Goal: Task Accomplishment & Management: Manage account settings

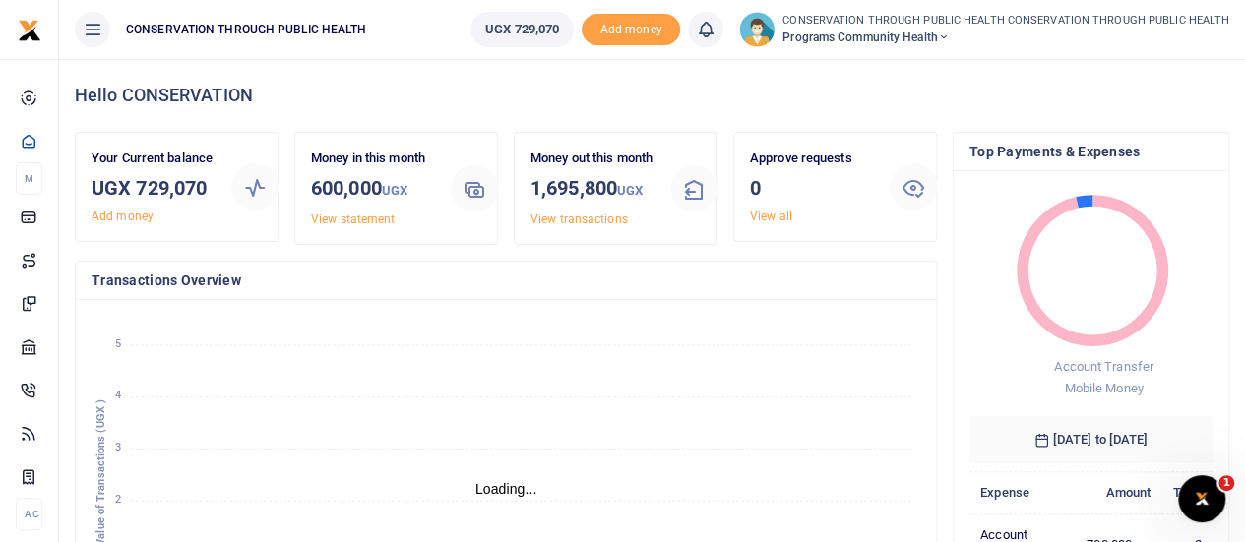
scroll to position [16, 16]
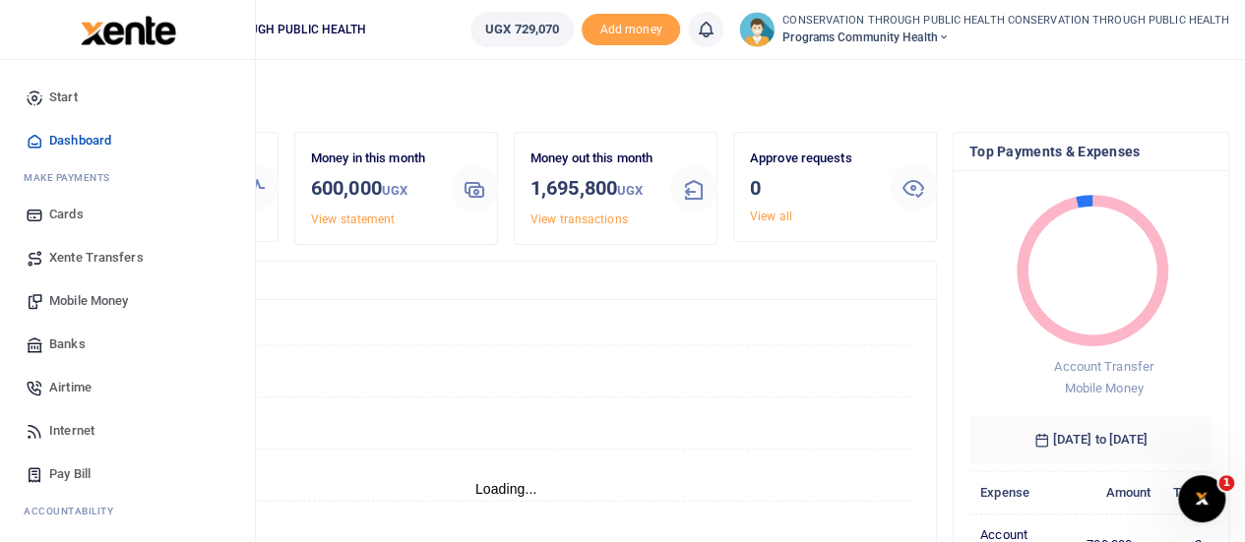
click at [109, 265] on span "Xente Transfers" at bounding box center [96, 258] width 95 height 20
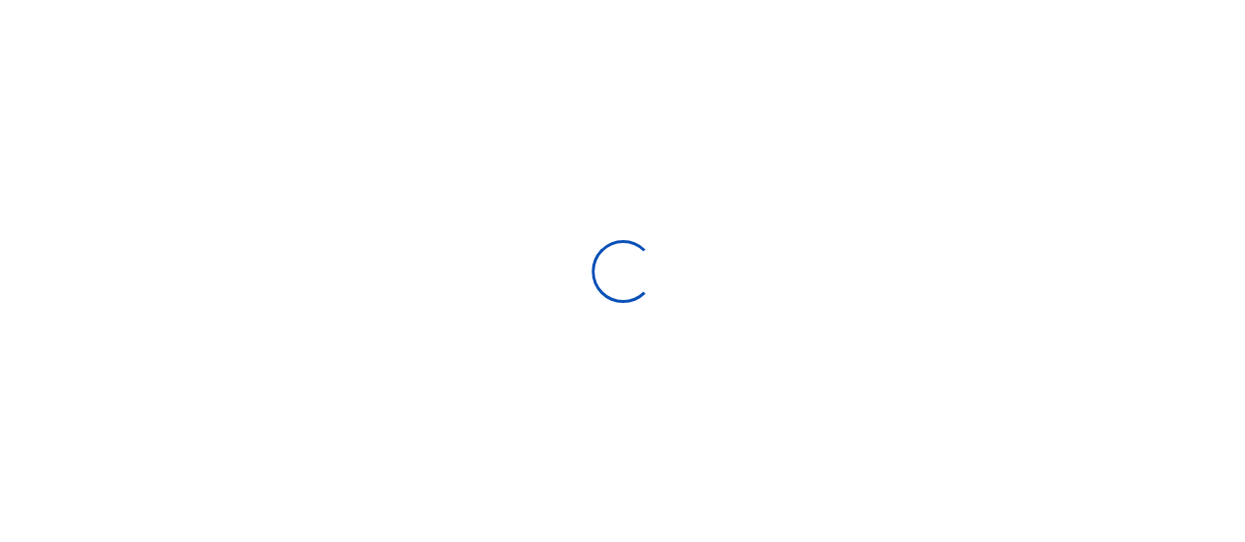
select select "Loading categories"
select select
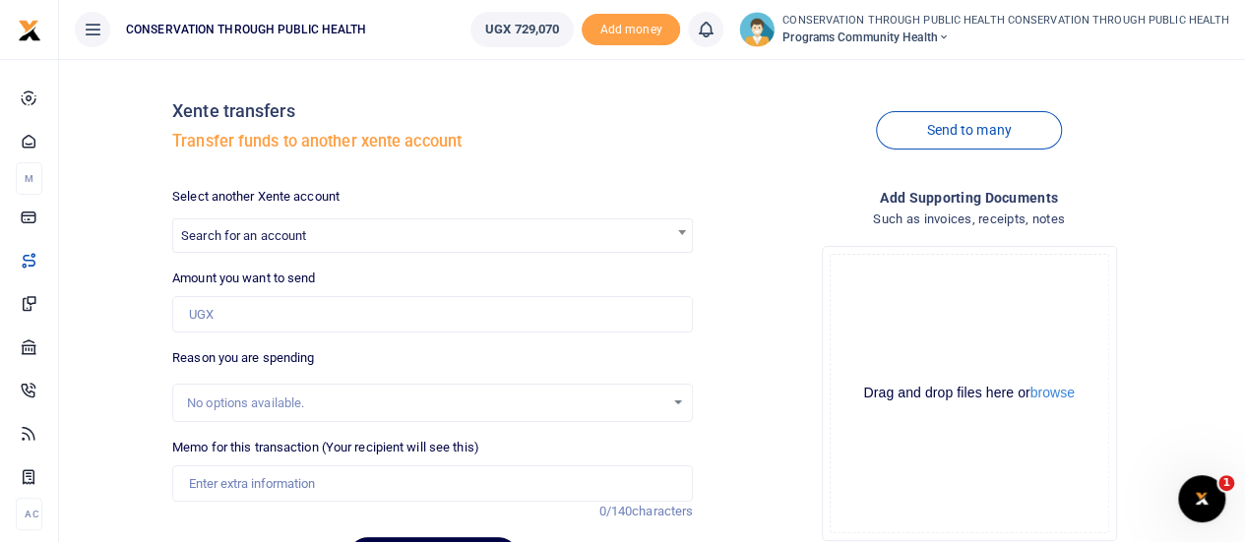
click at [264, 243] on span "Search for an account" at bounding box center [243, 235] width 125 height 15
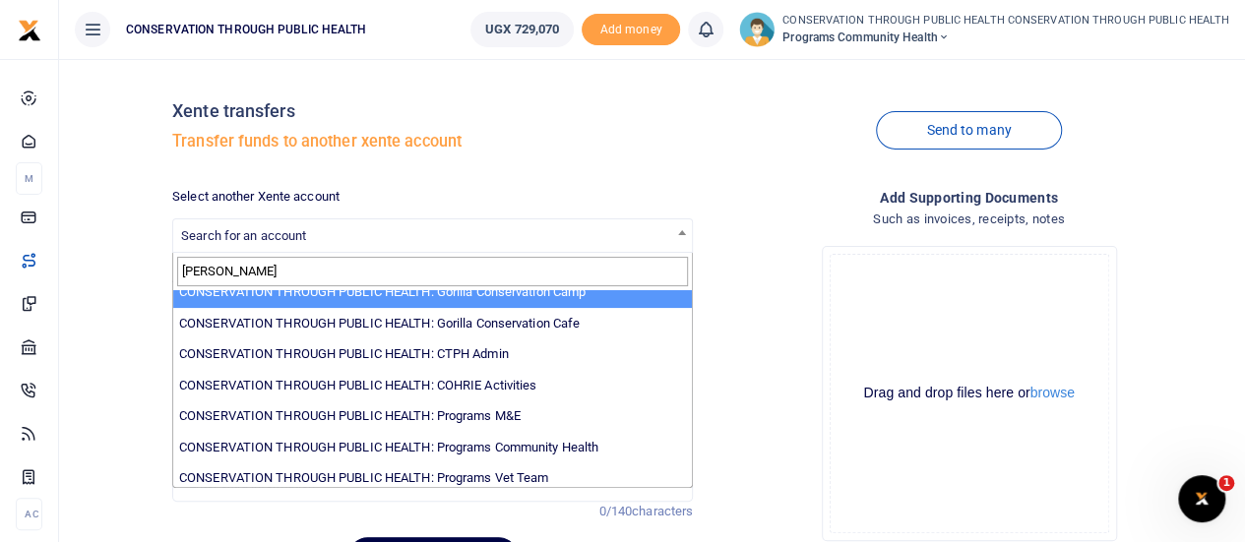
scroll to position [112, 0]
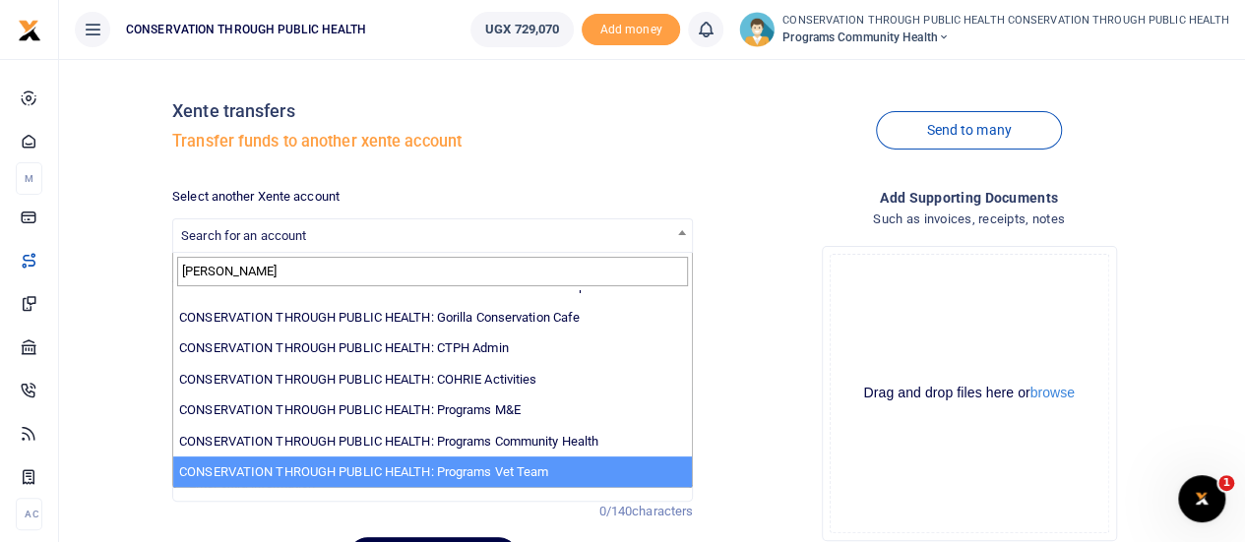
type input "conser"
select select "3858"
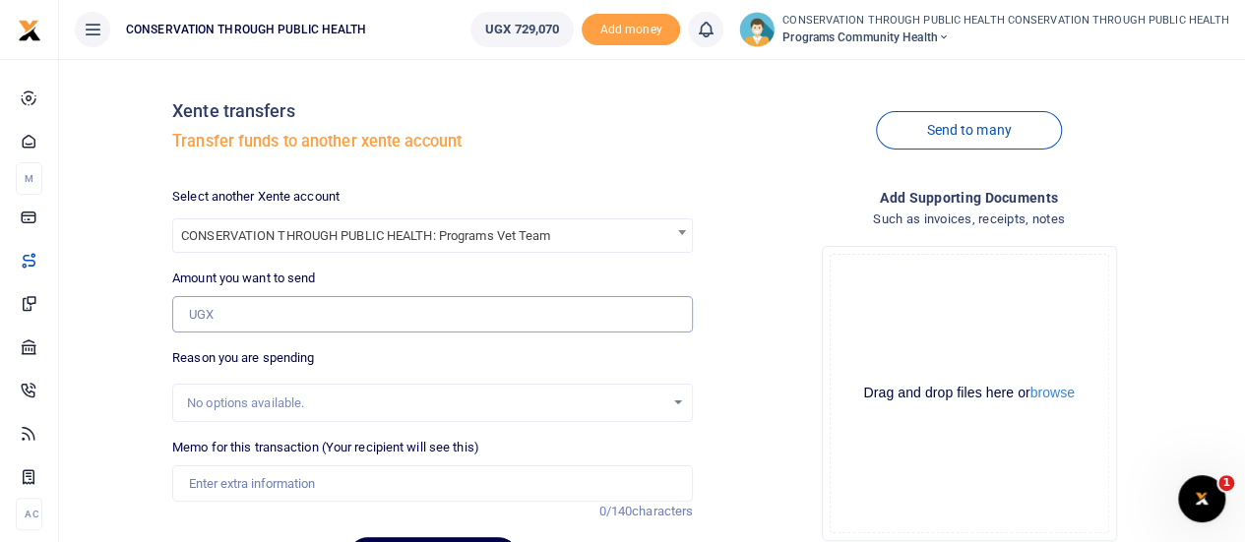
click at [313, 303] on input "Amount you want to send" at bounding box center [432, 314] width 521 height 37
type input "450,000"
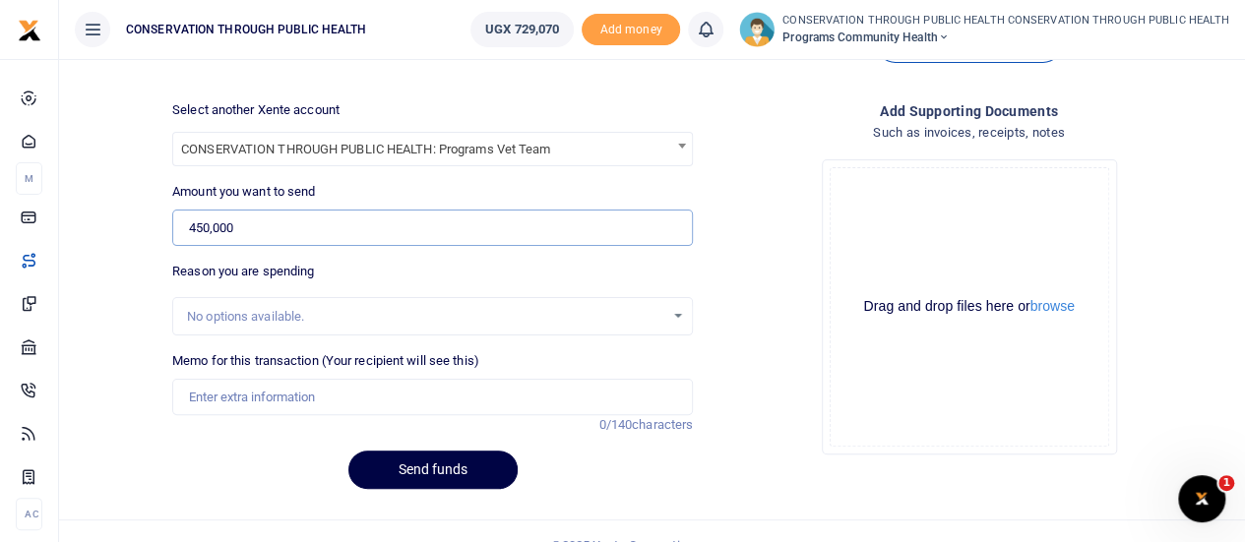
scroll to position [96, 0]
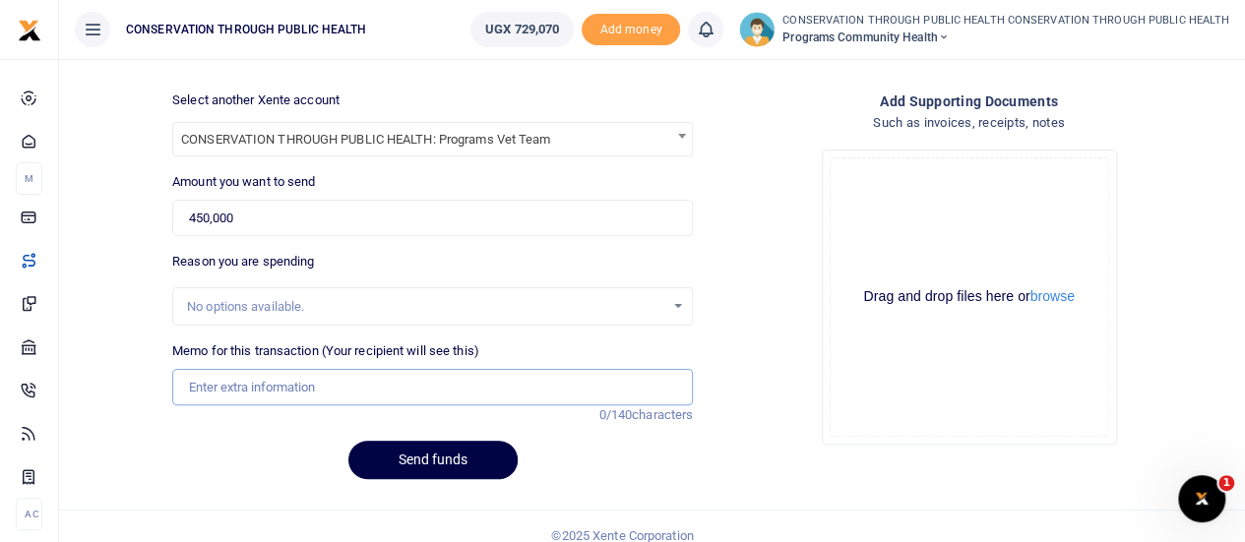
click at [239, 387] on input "Memo for this transaction (Your recipient will see this)" at bounding box center [432, 387] width 521 height 37
click at [278, 387] on input "Advance for admin" at bounding box center [432, 387] width 521 height 37
type input "Advance for vet work"
click at [423, 459] on button "Send funds" at bounding box center [433, 460] width 169 height 38
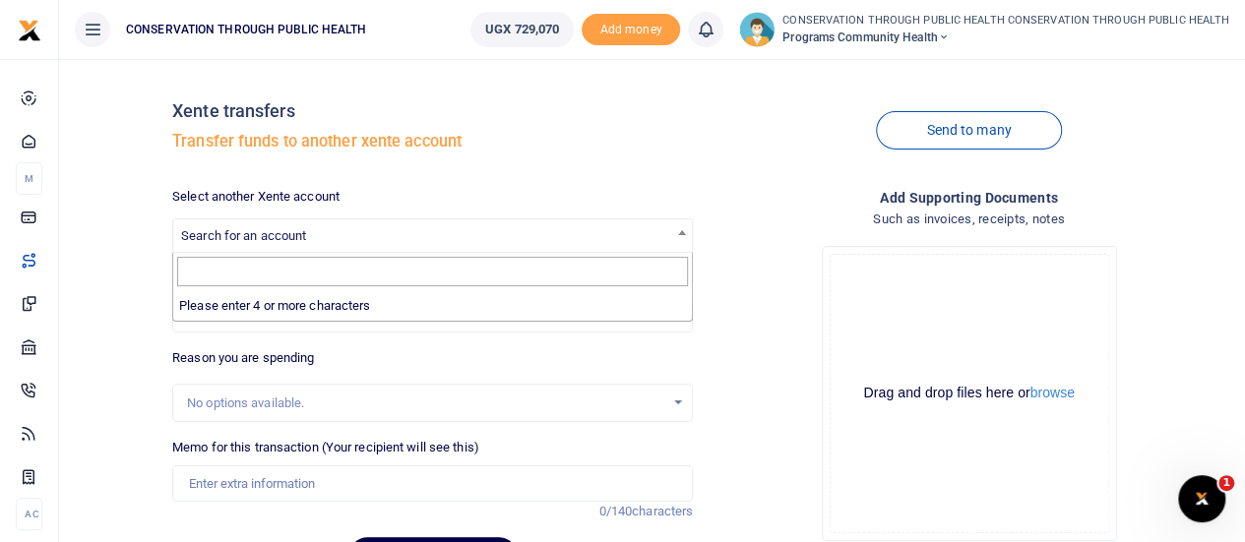
click at [295, 243] on span "Search for an account" at bounding box center [243, 235] width 125 height 15
click at [262, 285] on input "Search" at bounding box center [432, 272] width 511 height 30
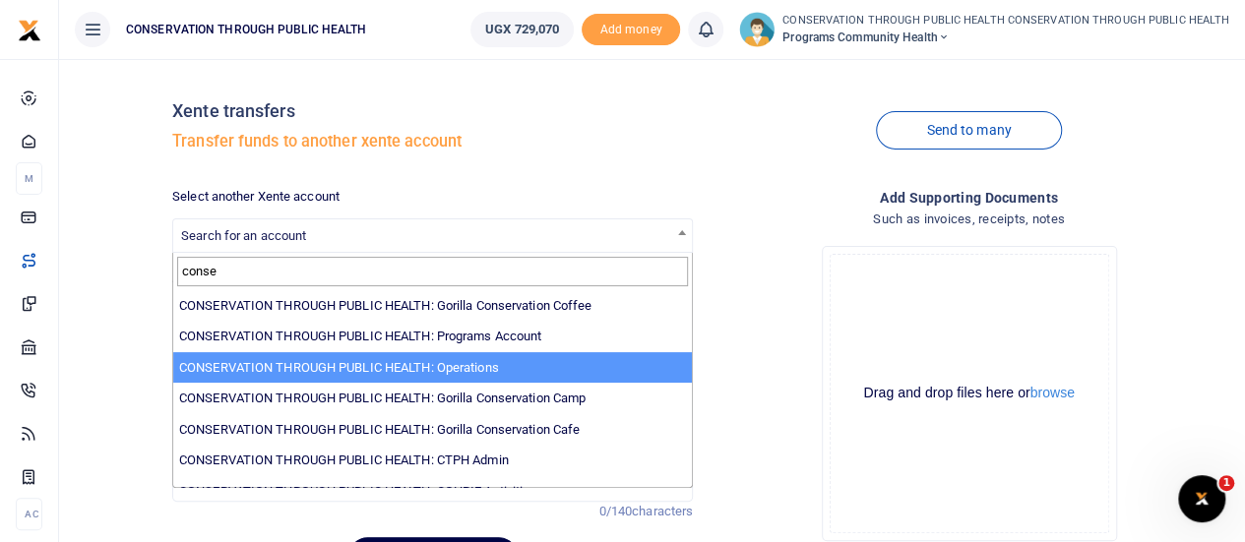
type input "conse"
select select "2961"
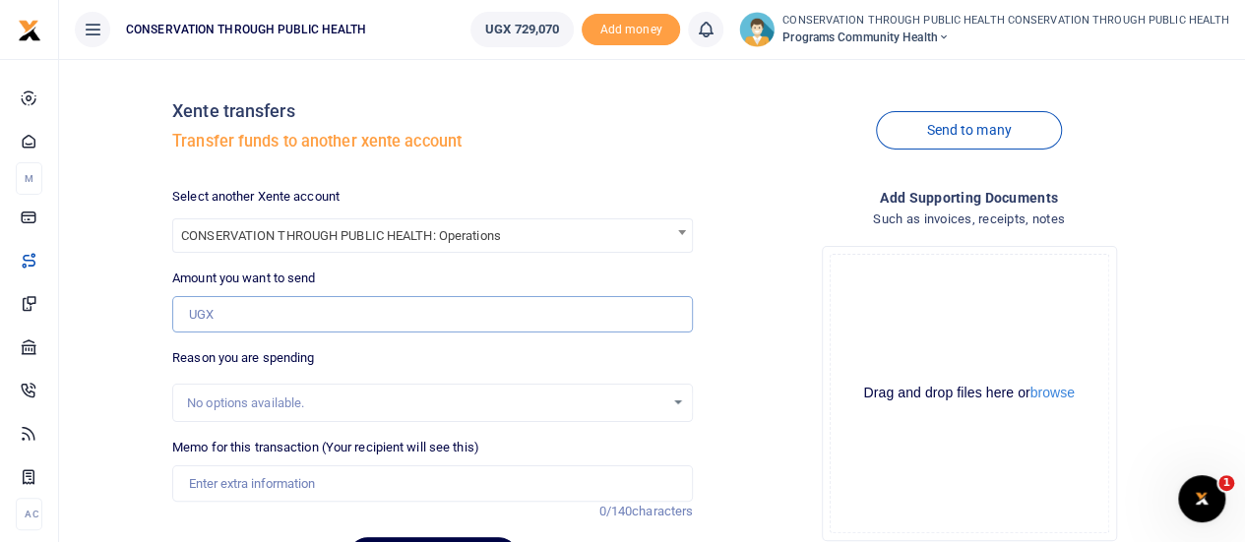
click at [285, 324] on input "Amount you want to send" at bounding box center [432, 314] width 521 height 37
click at [206, 312] on input "250,000" at bounding box center [432, 314] width 521 height 37
type input "200,000"
click at [765, 318] on div "Drop your files here Drag and drop files here or browse Powered by Uppy" at bounding box center [969, 393] width 521 height 327
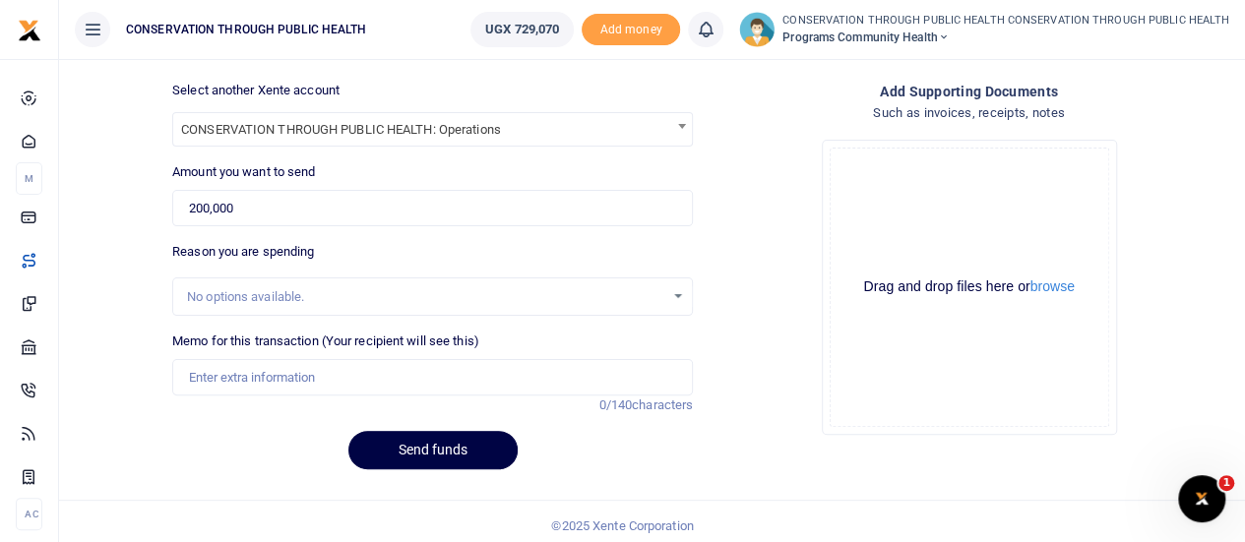
scroll to position [114, 0]
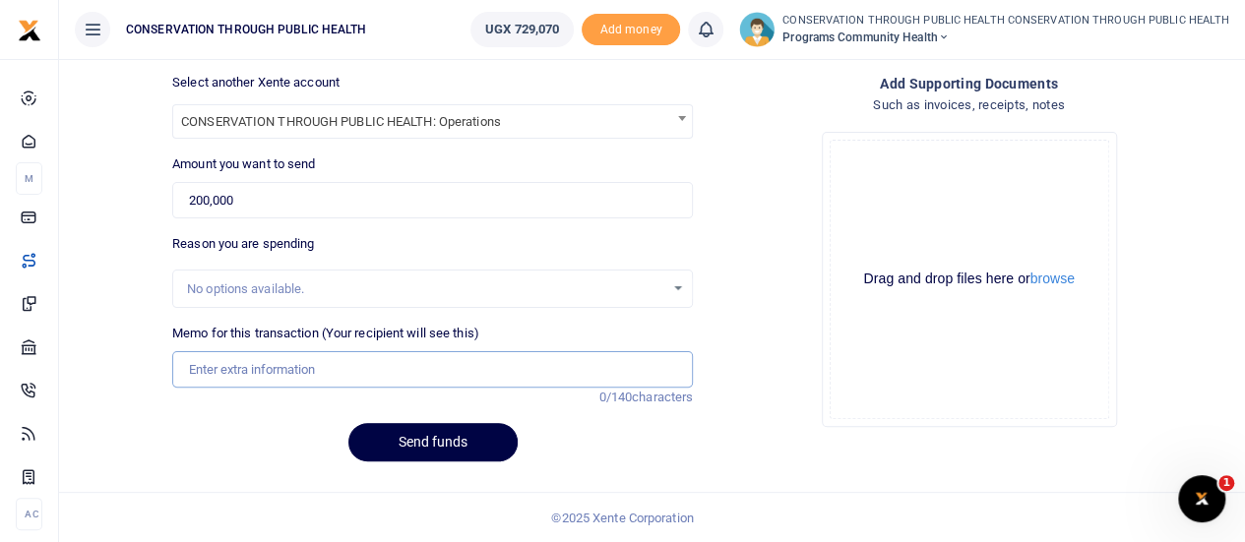
click at [223, 365] on input "Memo for this transaction (Your recipient will see this)" at bounding box center [432, 369] width 521 height 37
type input "Advance for admin"
click at [461, 454] on button "Send funds" at bounding box center [433, 442] width 169 height 38
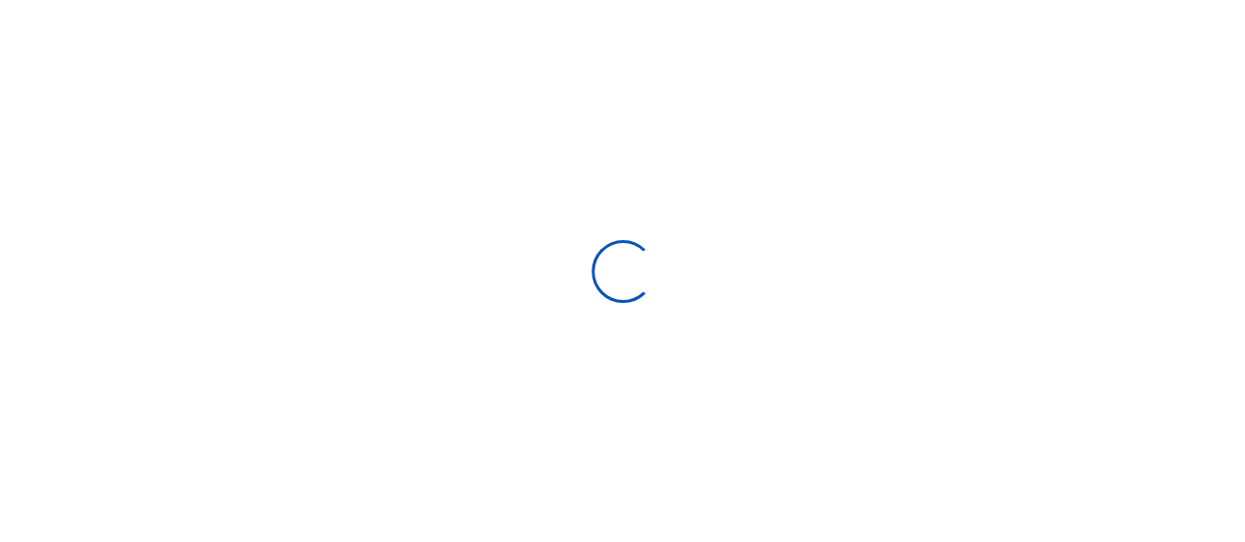
scroll to position [114, 0]
select select
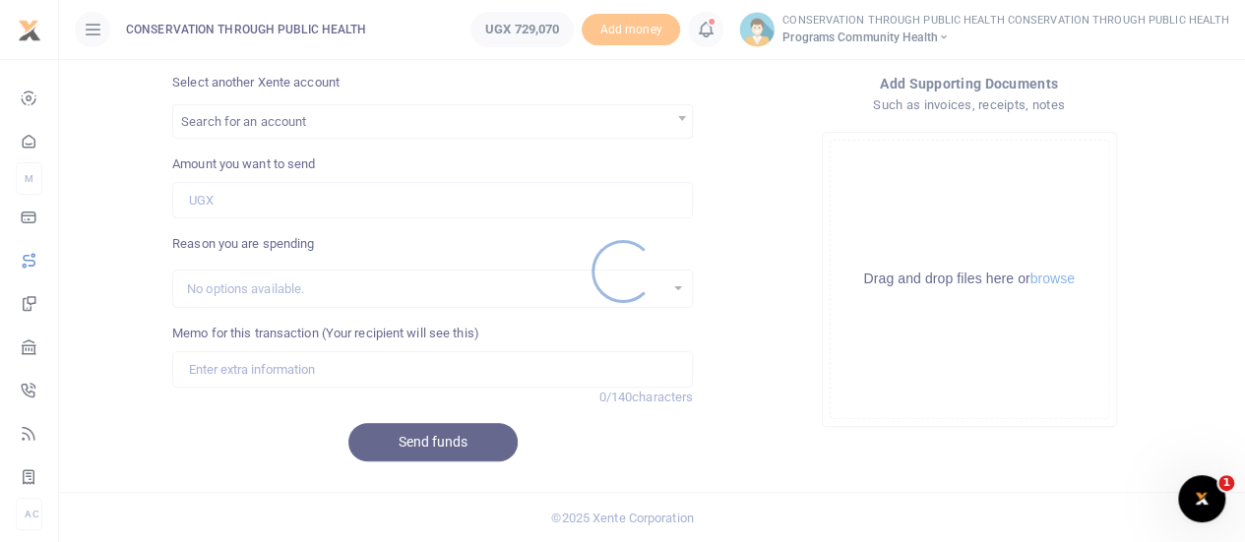
scroll to position [0, 0]
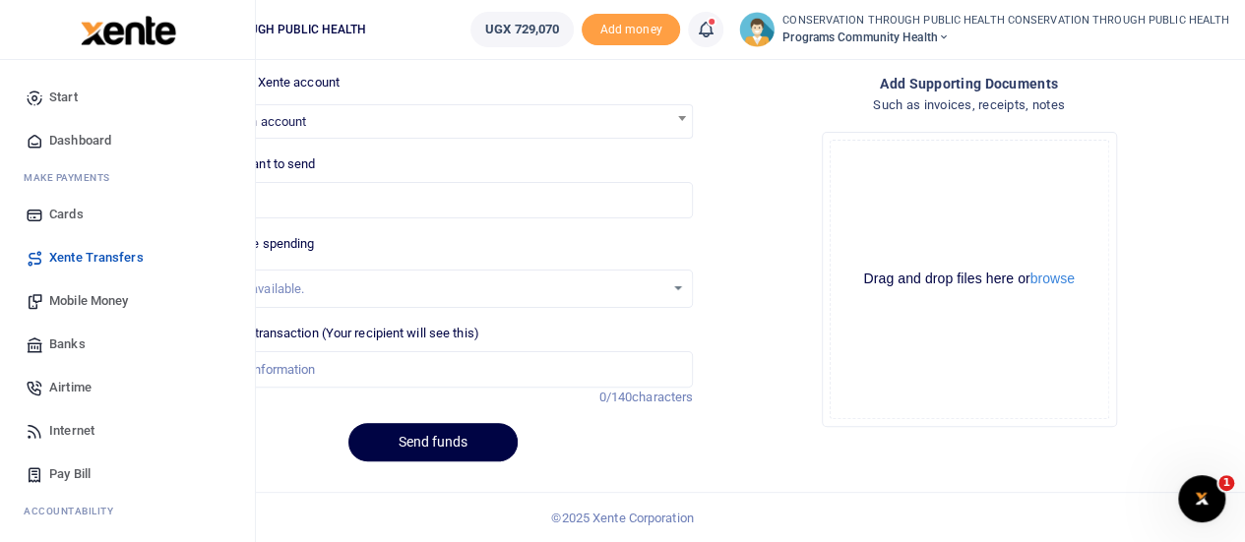
click at [69, 139] on span "Dashboard" at bounding box center [80, 141] width 62 height 20
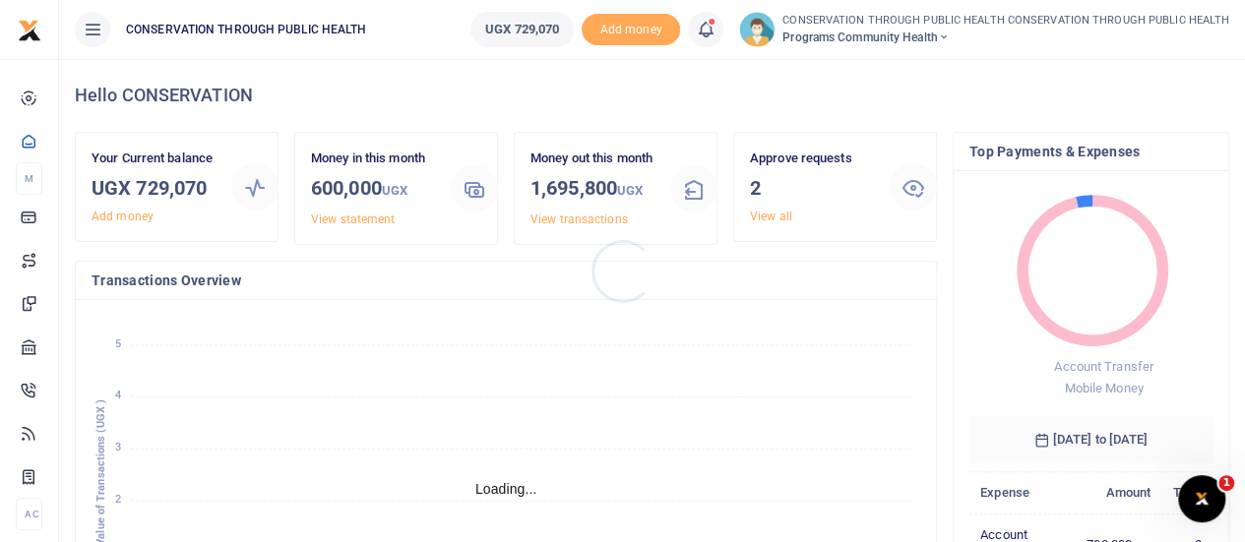
scroll to position [16, 16]
click at [774, 222] on link "View all" at bounding box center [771, 217] width 42 height 14
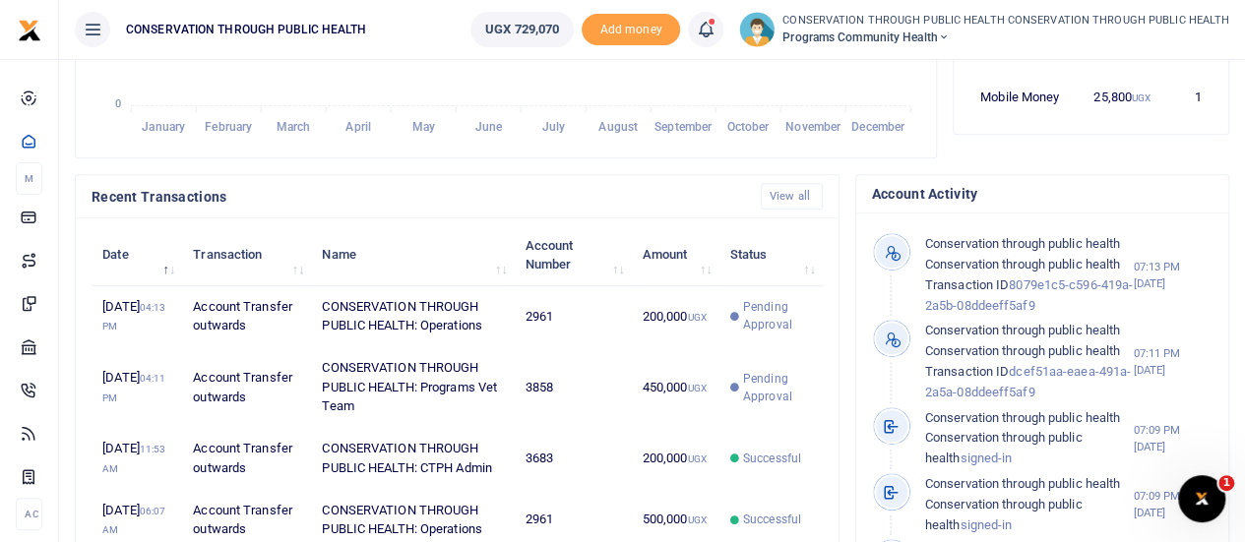
scroll to position [503, 0]
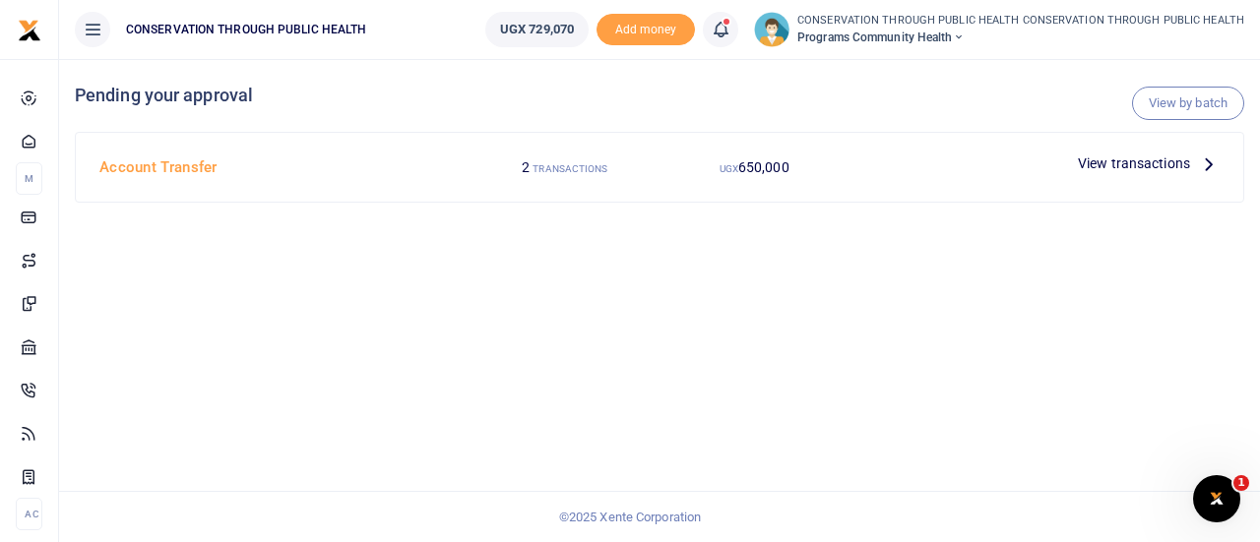
click at [1207, 166] on icon at bounding box center [1209, 164] width 22 height 22
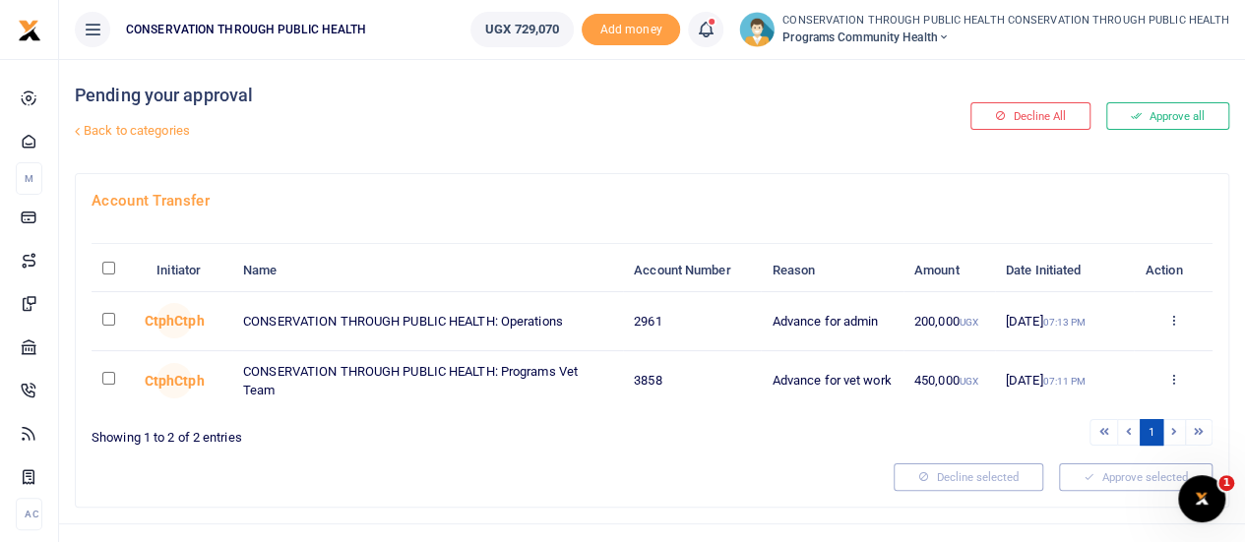
click at [109, 345] on td at bounding box center [119, 321] width 54 height 58
click at [109, 326] on input "checkbox" at bounding box center [108, 319] width 13 height 13
checkbox input "true"
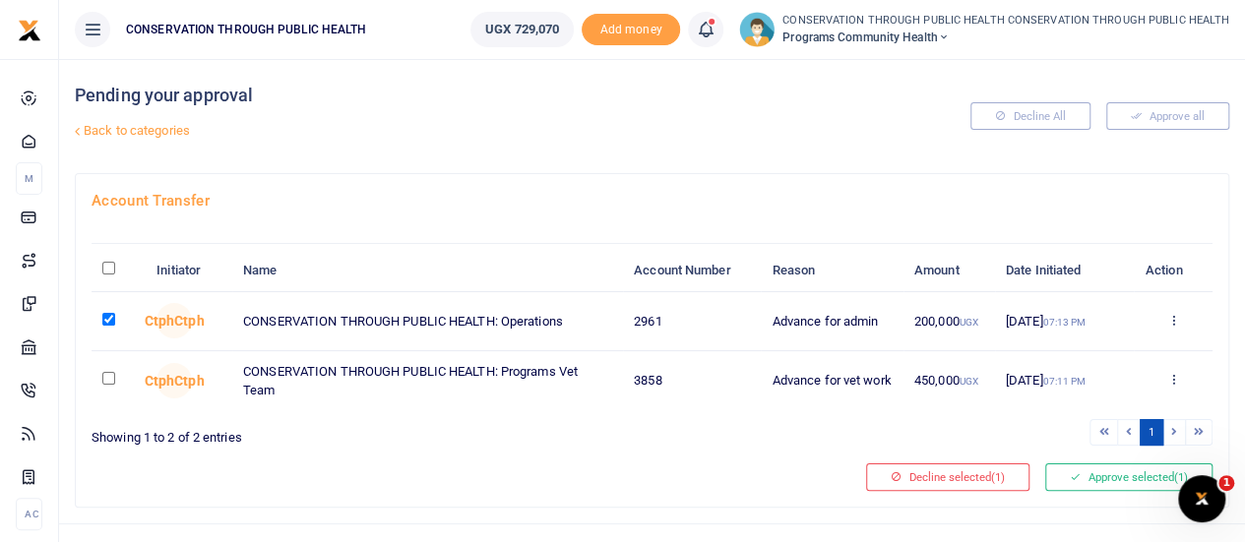
click at [113, 385] on input "checkbox" at bounding box center [108, 378] width 13 height 13
checkbox input "true"
click at [1089, 491] on button "Approve selected (2)" at bounding box center [1129, 478] width 167 height 28
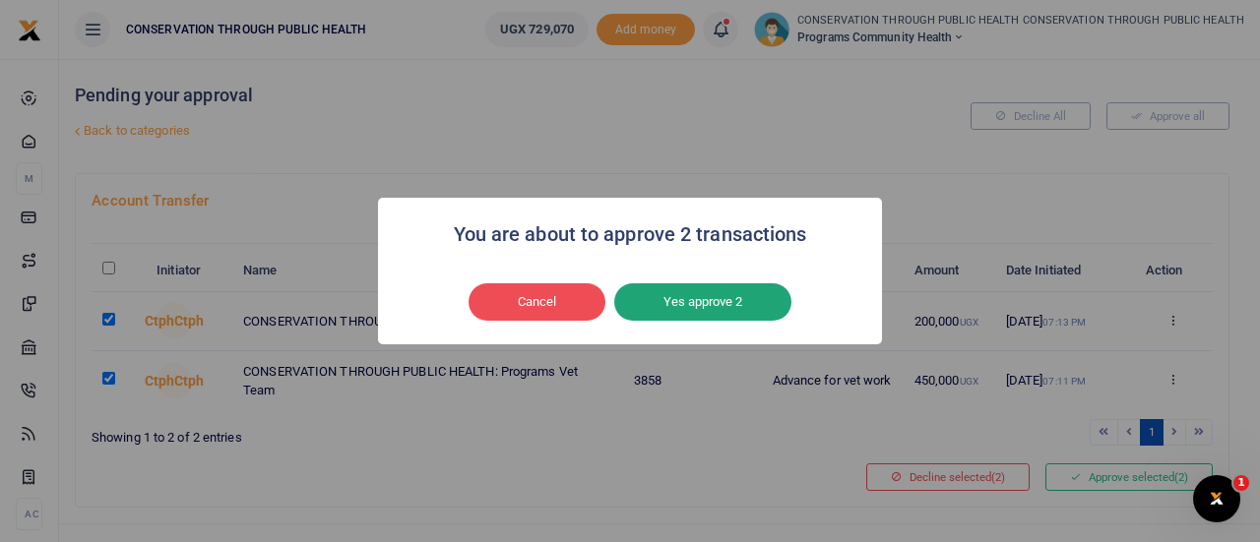
click at [721, 307] on button "Yes approve 2" at bounding box center [702, 302] width 177 height 37
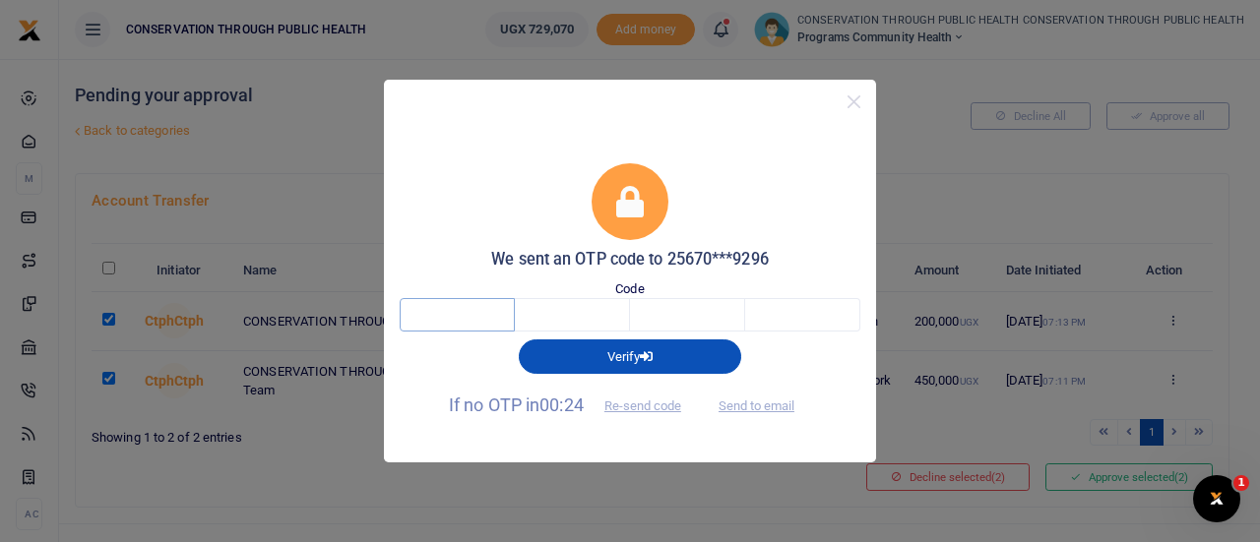
click at [464, 304] on input "text" at bounding box center [457, 314] width 115 height 33
click at [752, 397] on button "Send to email" at bounding box center [756, 406] width 109 height 33
click at [467, 318] on input "text" at bounding box center [457, 314] width 115 height 33
type input "6"
type input "2"
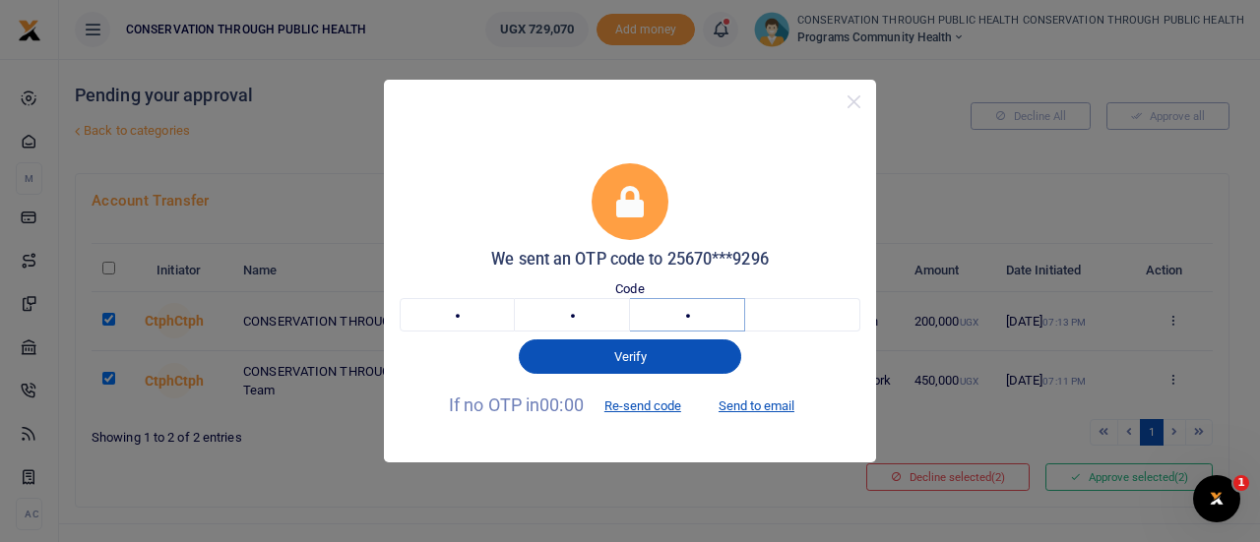
type input "8"
type input "5"
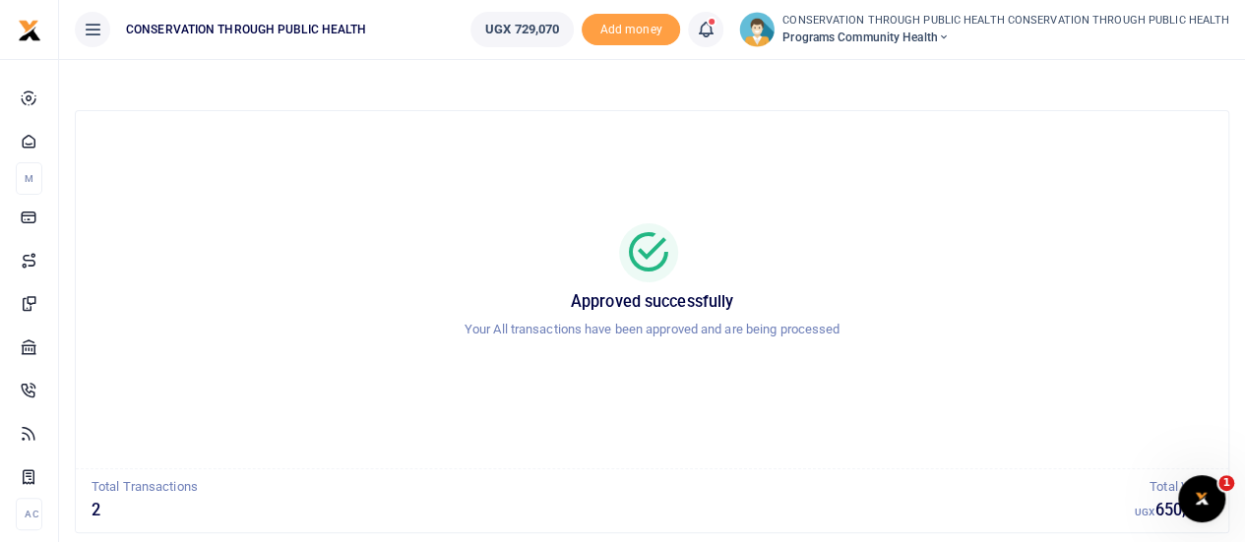
click at [901, 37] on span "Programs Community Health" at bounding box center [1006, 38] width 447 height 18
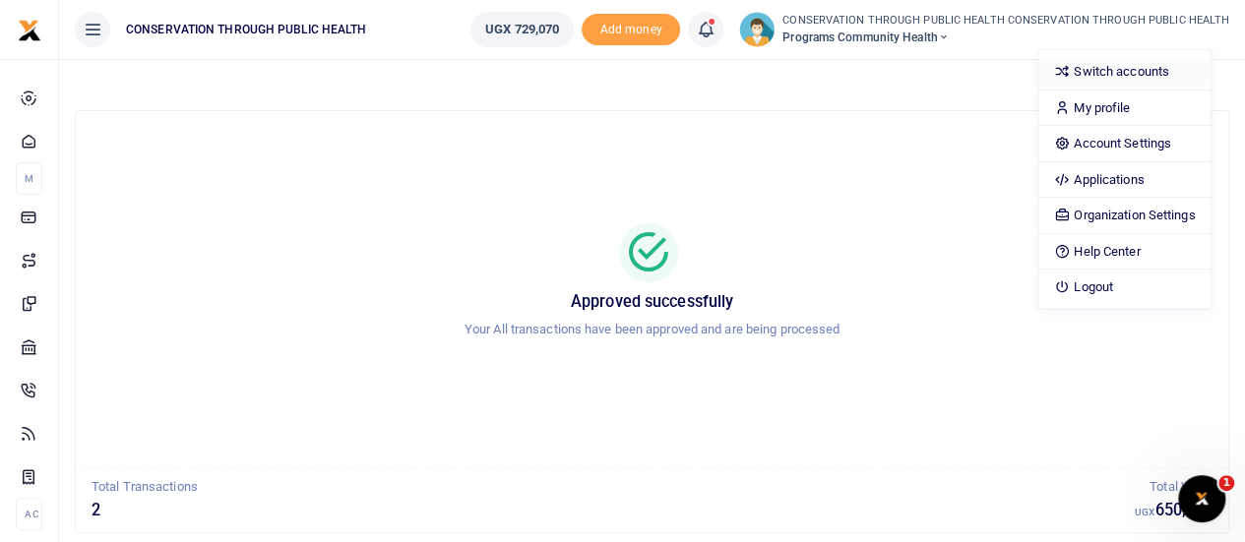
click at [1142, 72] on link "Switch accounts" at bounding box center [1125, 72] width 172 height 28
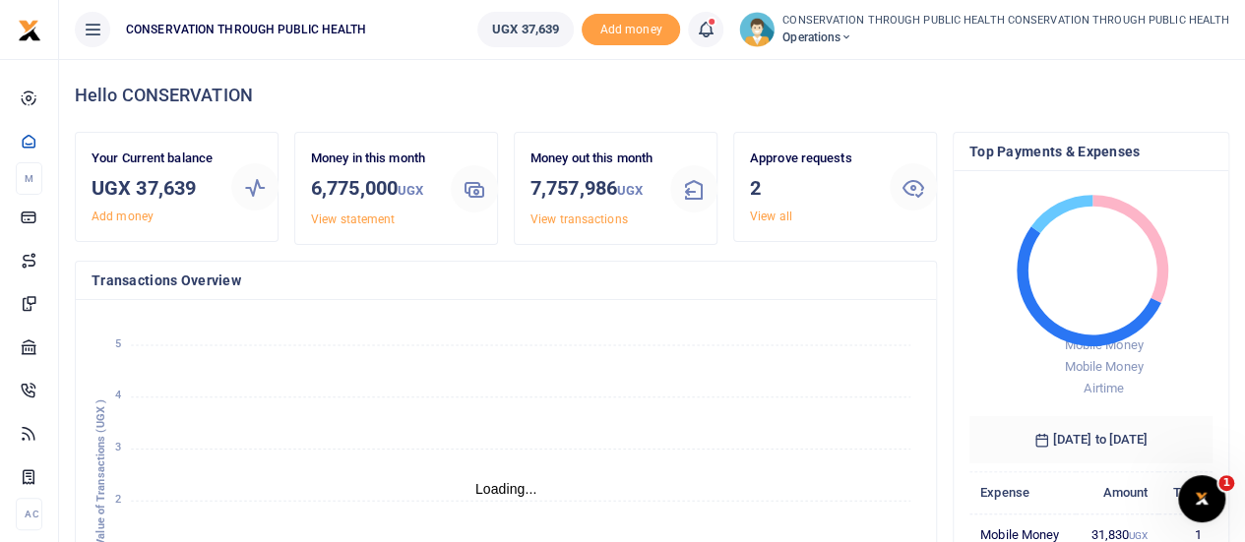
scroll to position [16, 16]
click at [868, 36] on span "Operations" at bounding box center [1006, 38] width 447 height 18
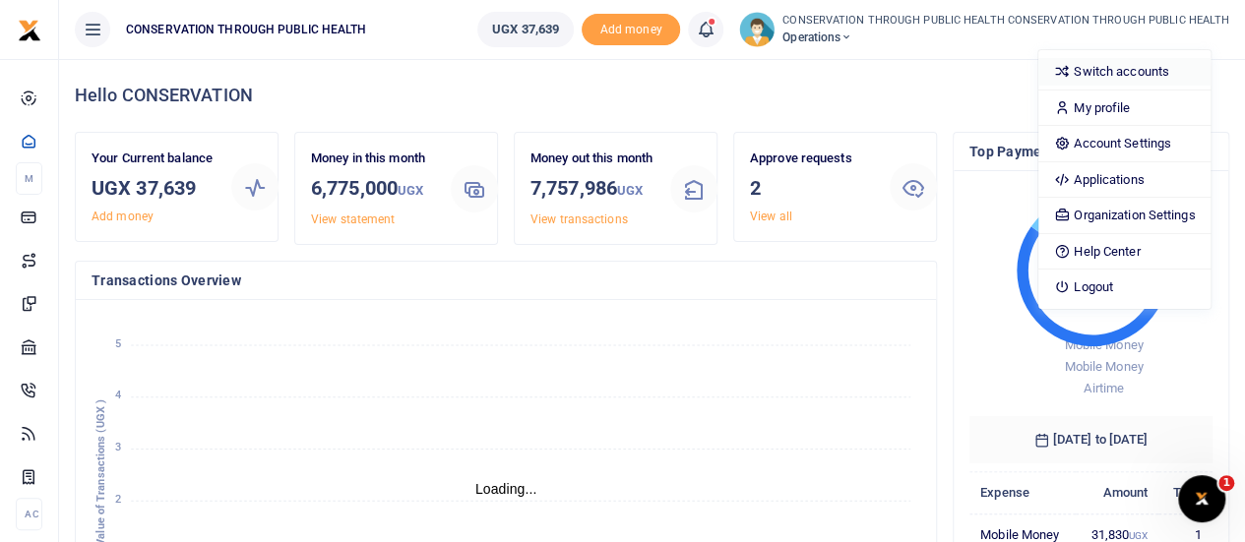
click at [1122, 70] on link "Switch accounts" at bounding box center [1125, 72] width 172 height 28
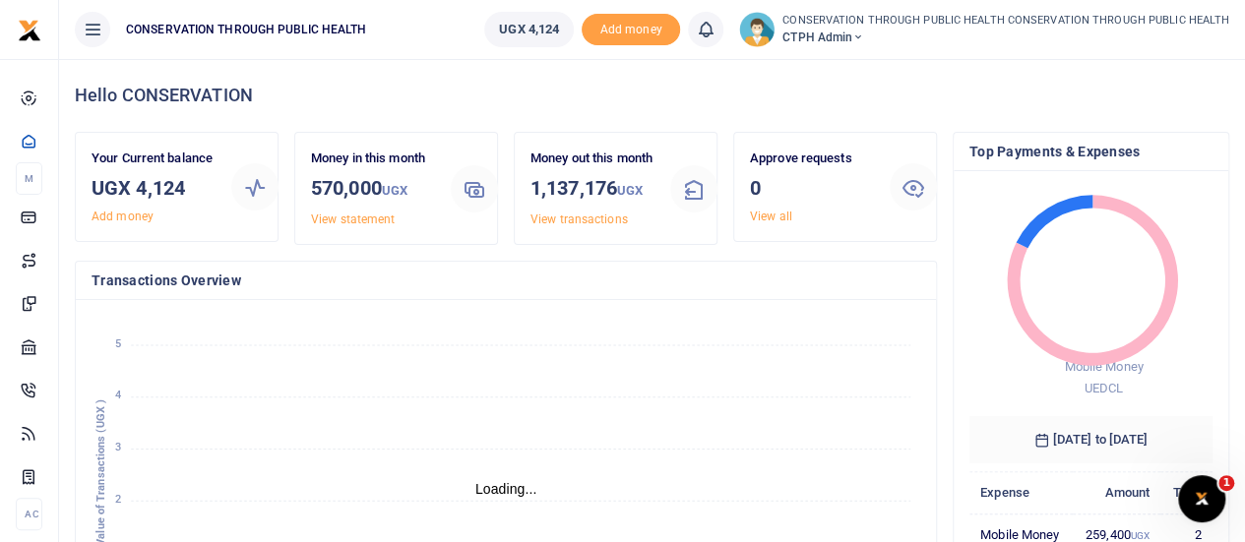
scroll to position [16, 16]
click at [860, 41] on span "CTPH Admin" at bounding box center [1006, 38] width 447 height 18
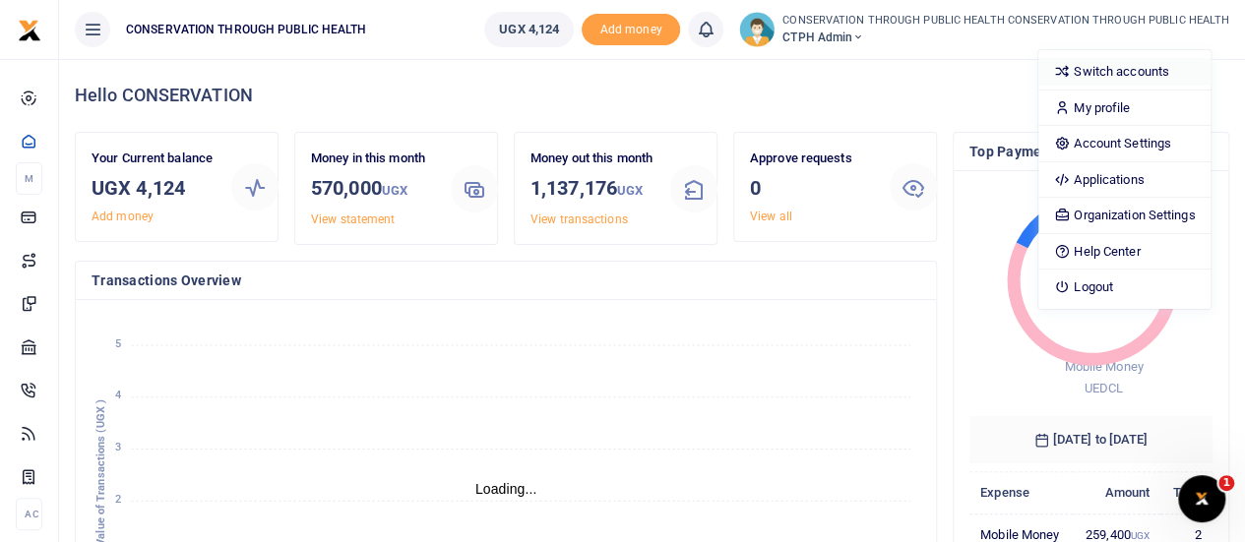
click at [1112, 64] on link "Switch accounts" at bounding box center [1125, 72] width 172 height 28
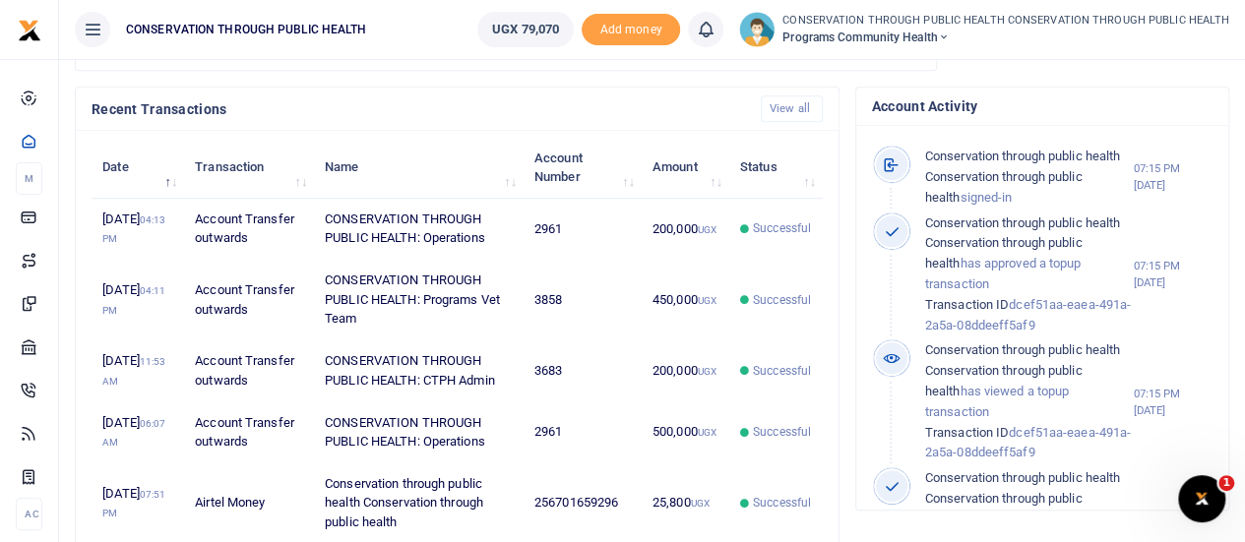
scroll to position [16, 16]
click at [93, 29] on icon at bounding box center [93, 30] width 20 height 22
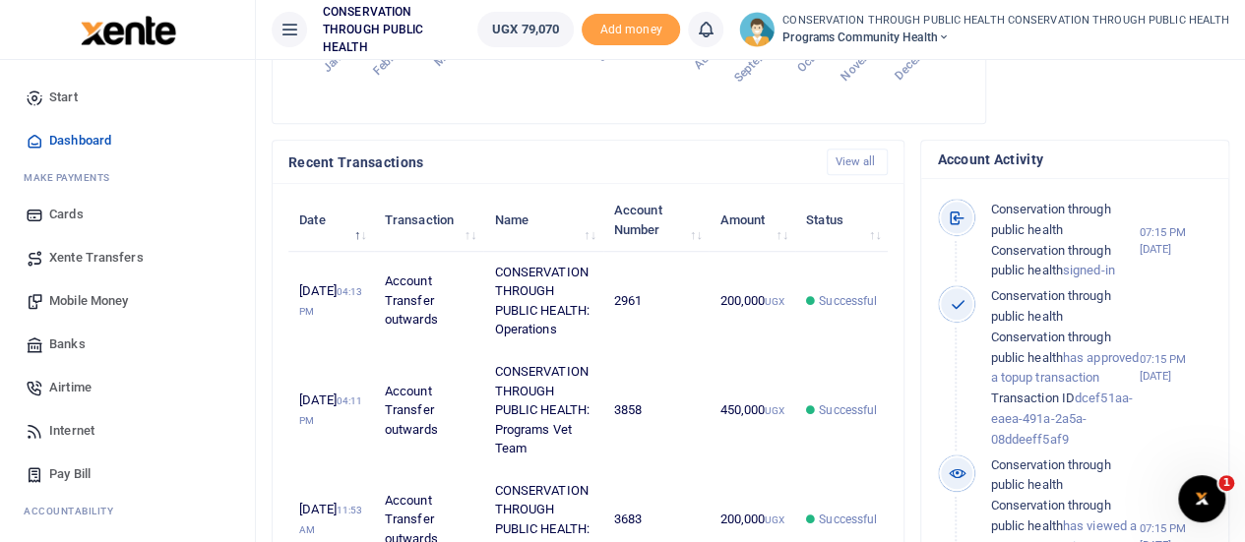
click at [785, 35] on div "CONSERVATION THROUGH PUBLIC HEALTH CONSERVATION THROUGH PUBLIC HEALTH Programs …" at bounding box center [984, 29] width 490 height 35
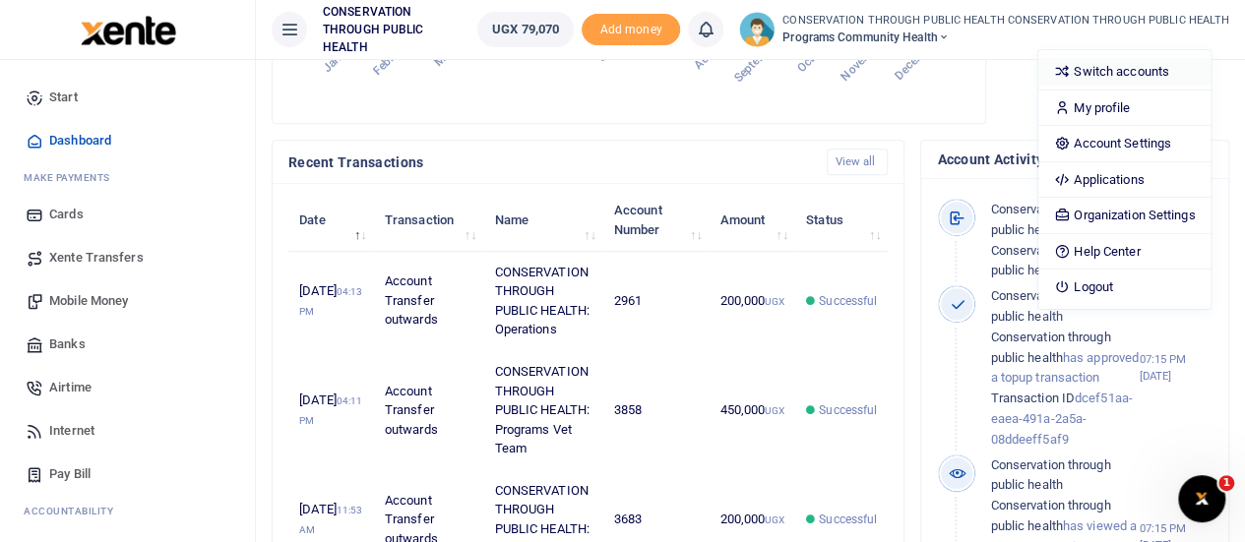
click at [1121, 71] on link "Switch accounts" at bounding box center [1125, 72] width 172 height 28
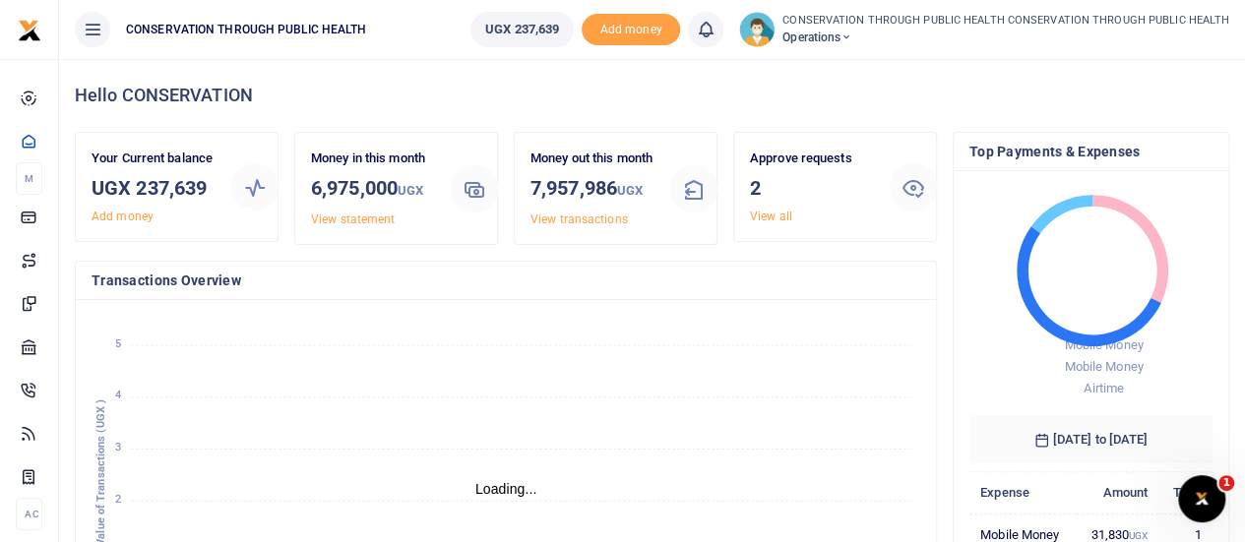
scroll to position [16, 16]
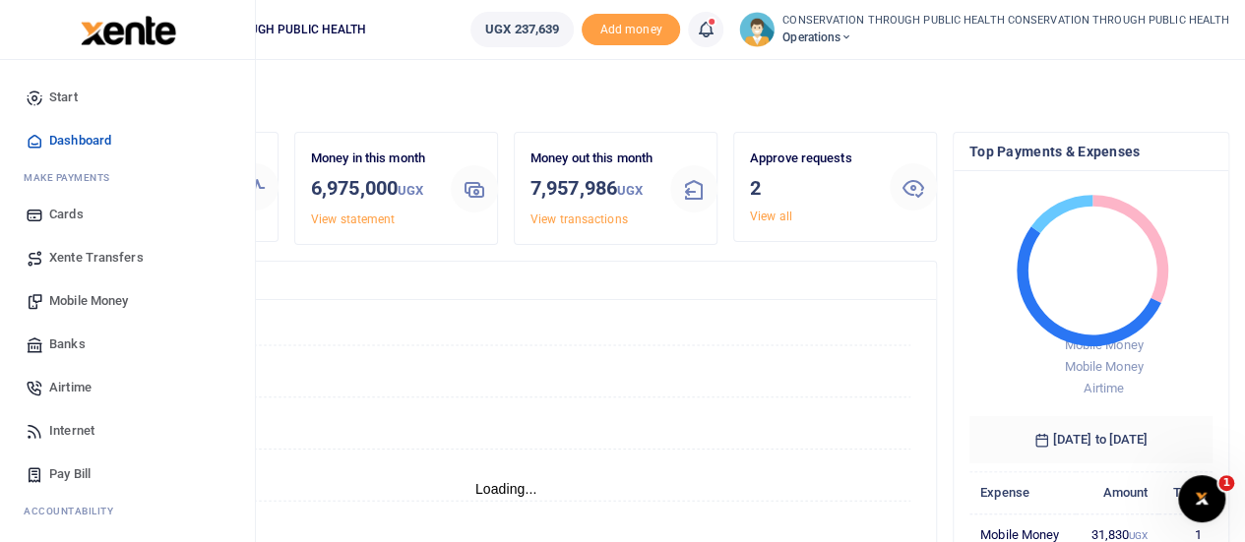
click at [104, 299] on span "Mobile Money" at bounding box center [88, 301] width 79 height 20
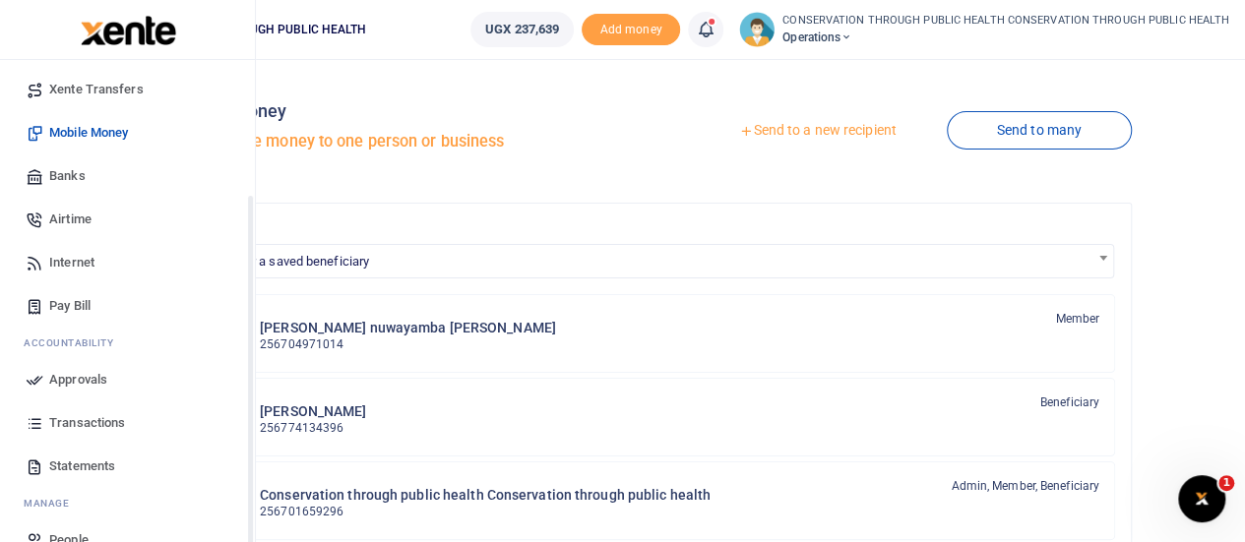
scroll to position [187, 0]
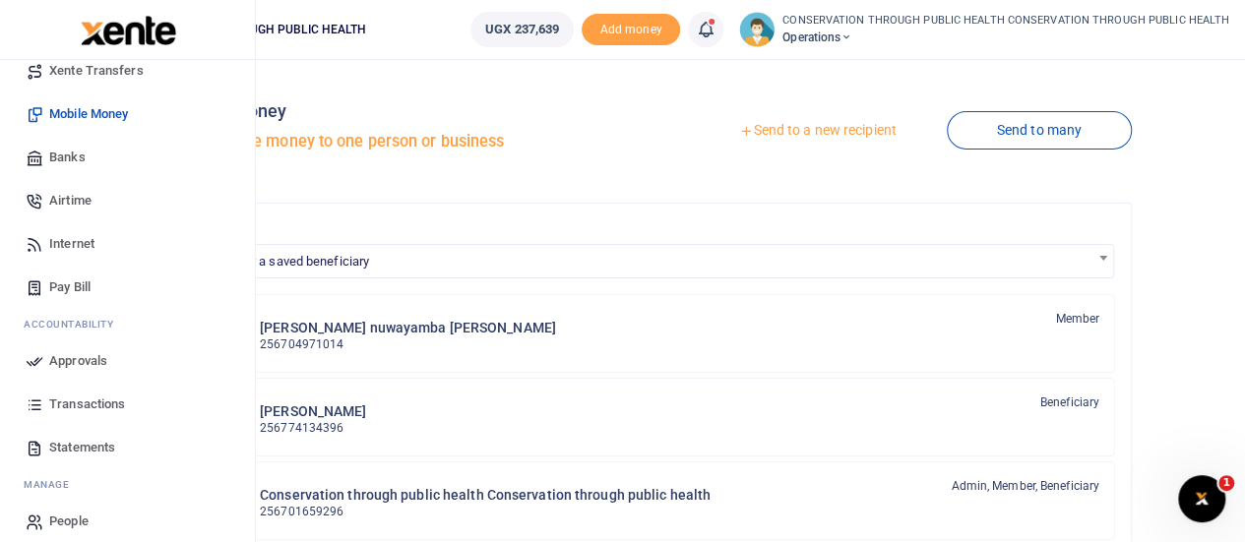
click at [77, 397] on span "Transactions" at bounding box center [87, 405] width 76 height 20
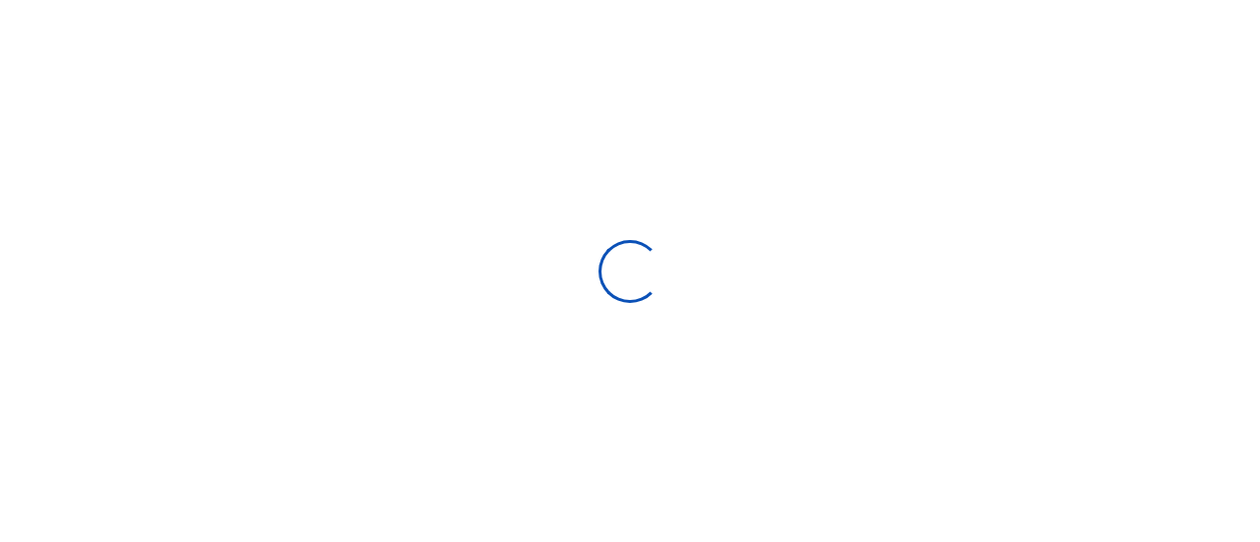
select select
type input "[DATE] - [DATE]"
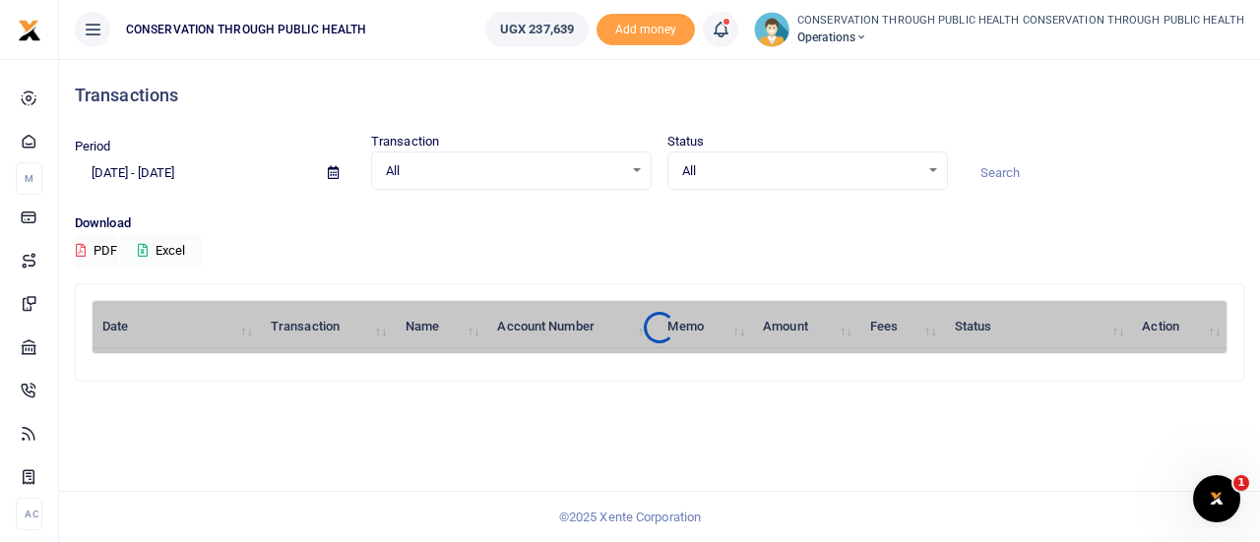
click at [845, 165] on span "All" at bounding box center [800, 171] width 237 height 20
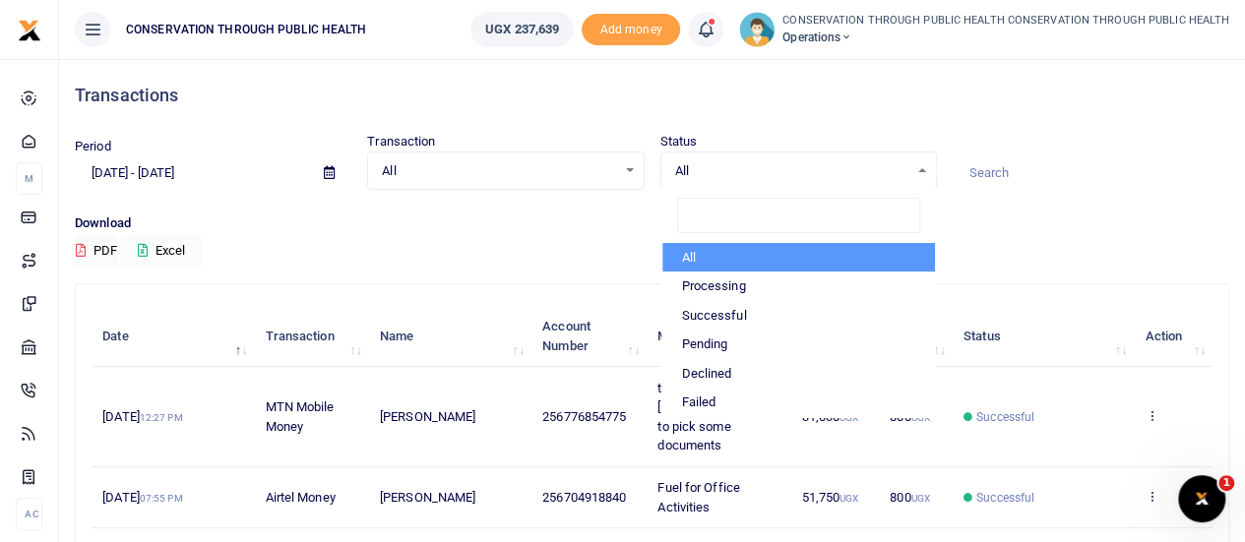
click at [984, 170] on input at bounding box center [1091, 173] width 277 height 33
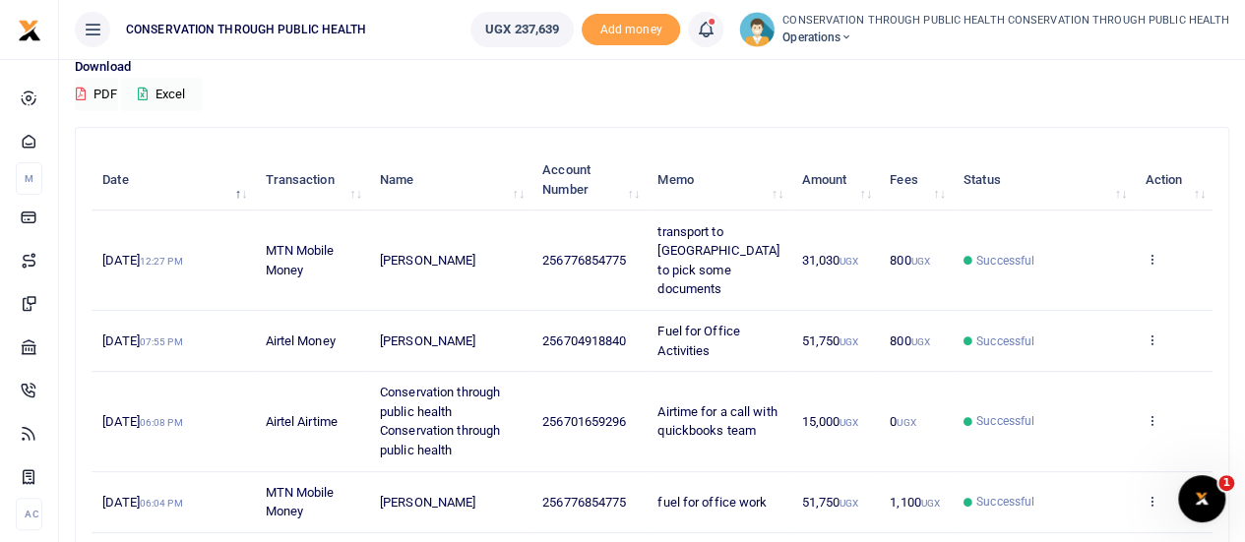
scroll to position [160, 0]
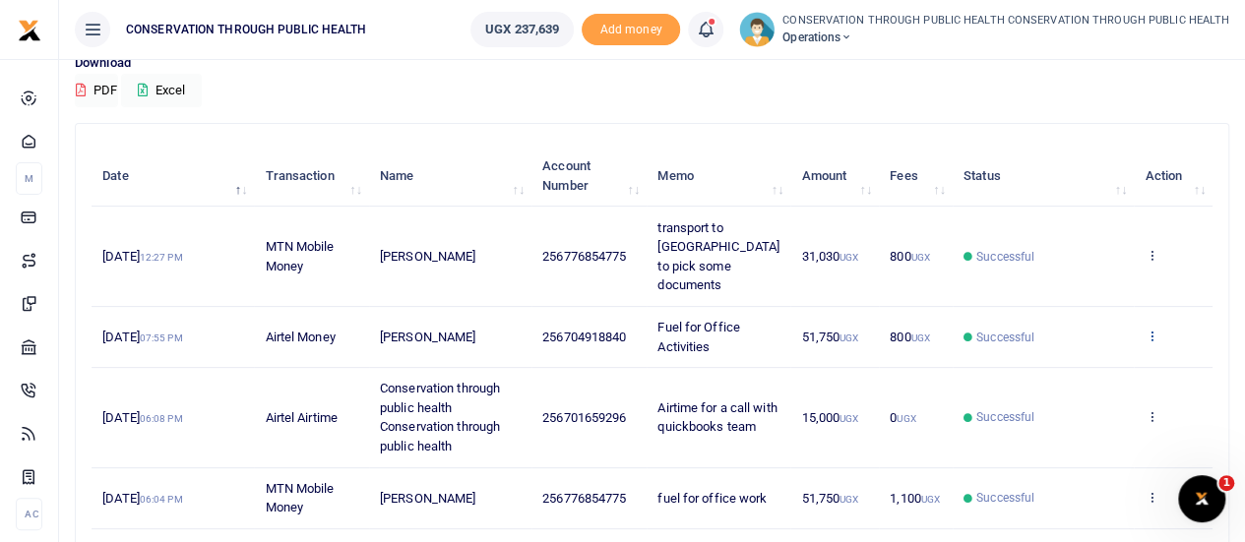
click at [1148, 329] on icon at bounding box center [1151, 336] width 13 height 14
click at [1069, 383] on link "Send again" at bounding box center [1080, 394] width 156 height 28
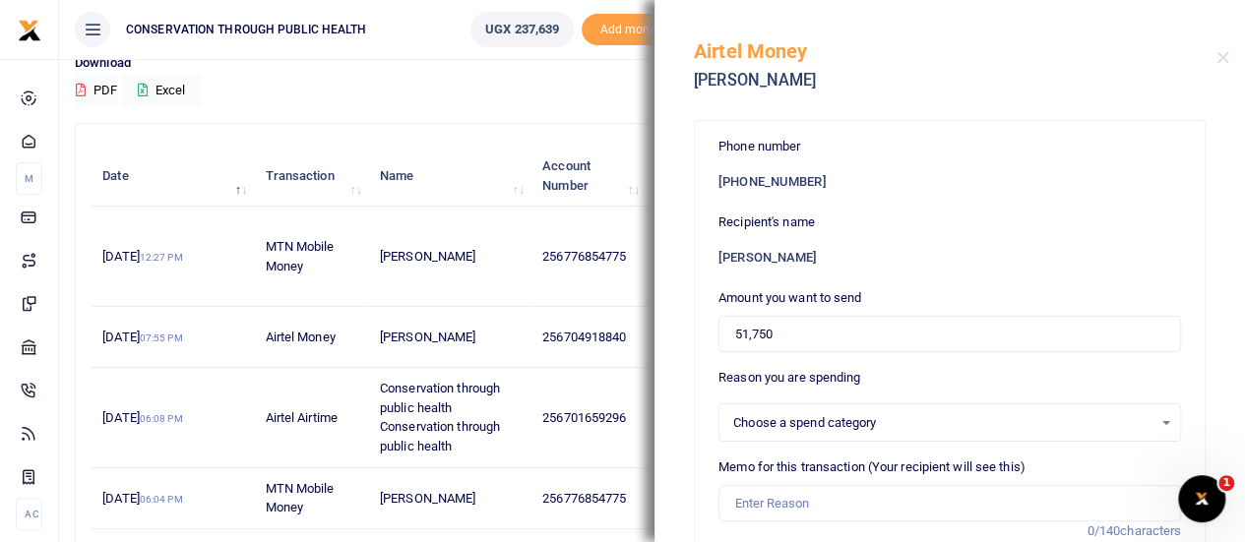
select select
click at [764, 507] on input "Memo for this transaction (Your recipient will see this)" at bounding box center [950, 503] width 463 height 37
type input "Fuel for office activities"
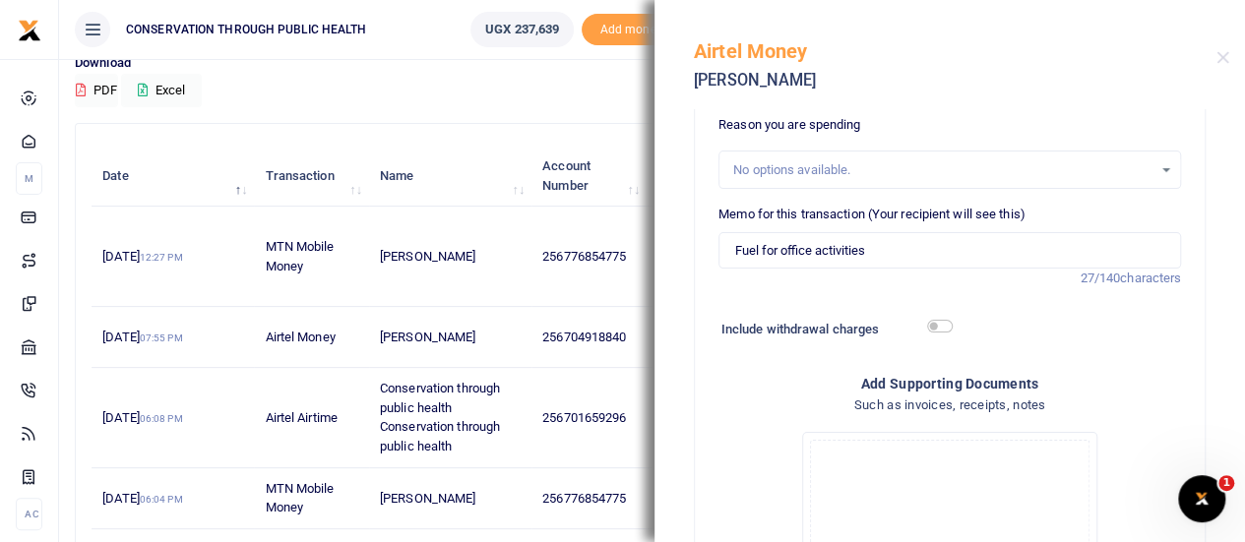
scroll to position [254, 0]
click at [929, 319] on input "checkbox" at bounding box center [940, 325] width 26 height 13
checkbox input "true"
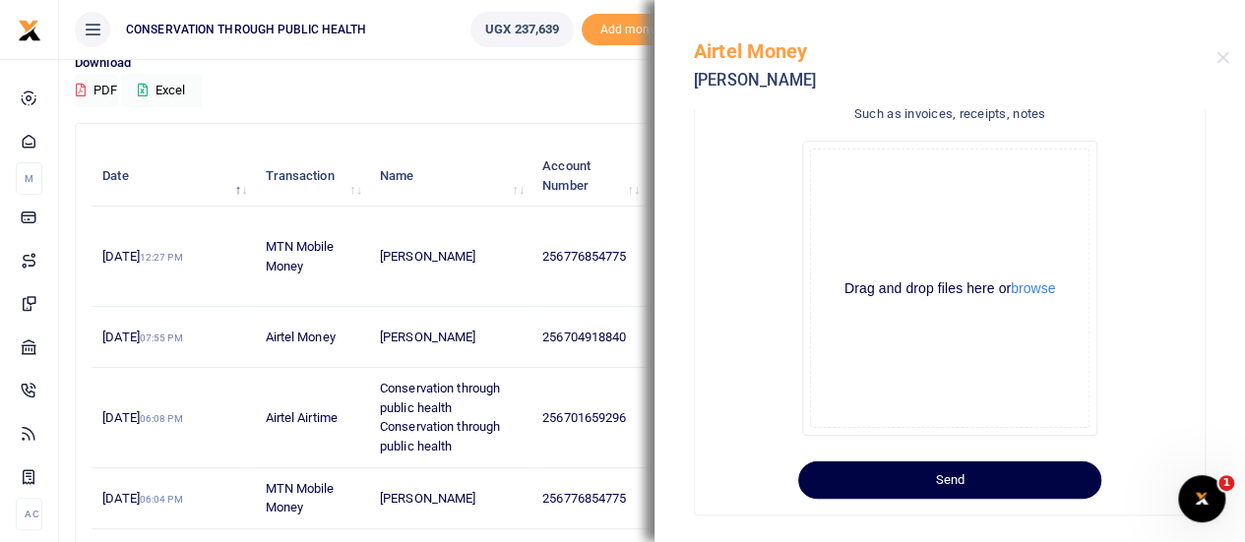
scroll to position [608, 0]
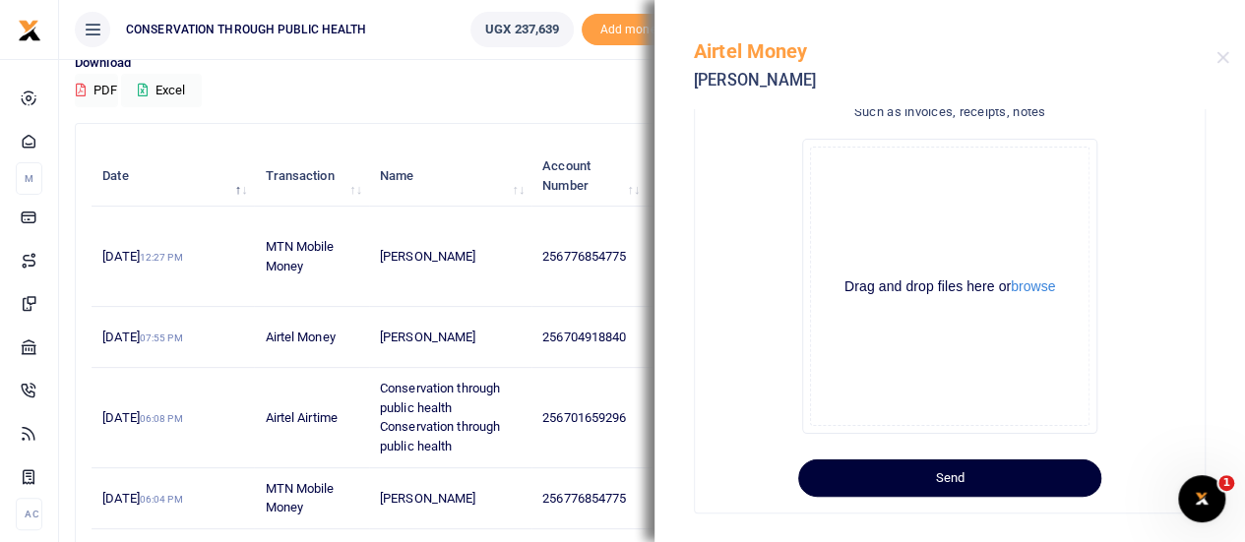
click at [990, 470] on button "Send" at bounding box center [949, 478] width 303 height 37
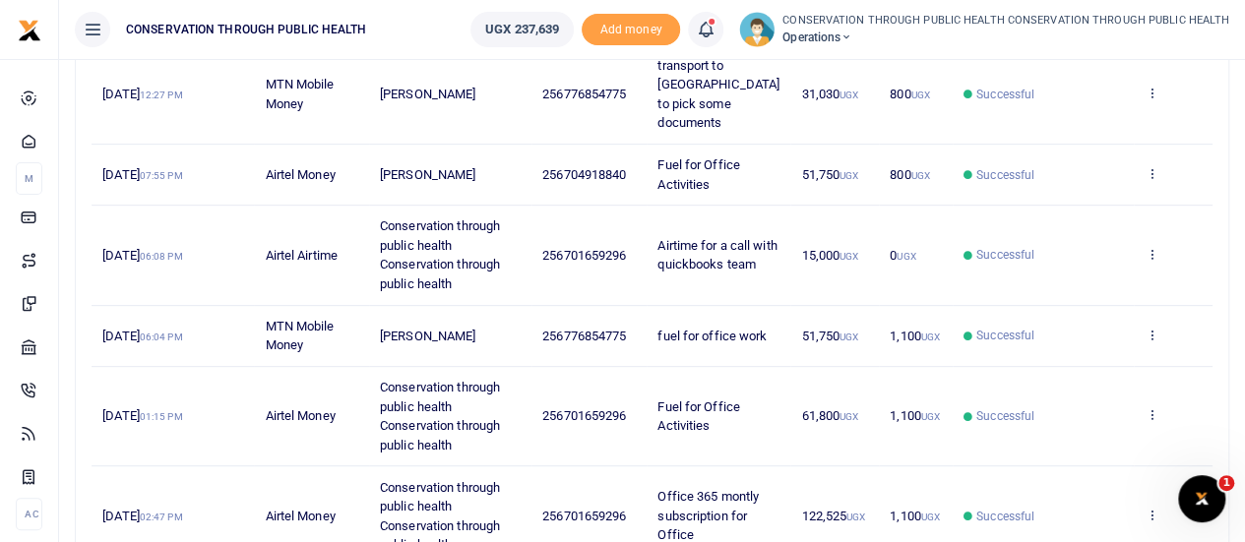
scroll to position [323, 0]
click at [1156, 247] on icon at bounding box center [1151, 254] width 13 height 14
click at [1088, 304] on link "Send again" at bounding box center [1080, 311] width 156 height 28
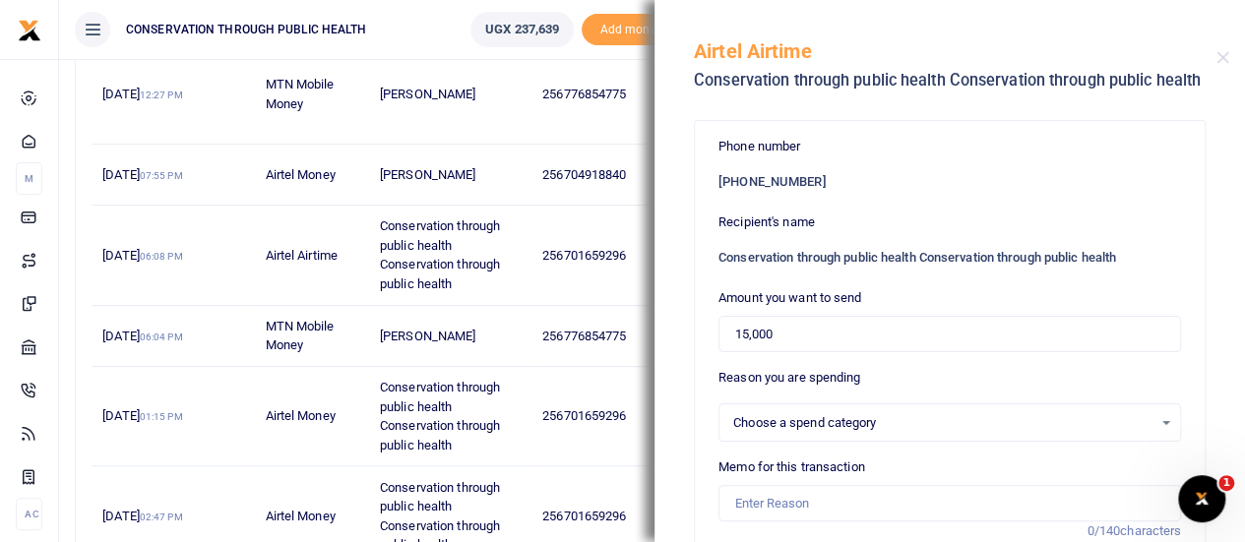
select select
click at [789, 341] on input "15,000" at bounding box center [950, 334] width 463 height 37
drag, startPoint x: 788, startPoint y: 331, endPoint x: 726, endPoint y: 336, distance: 62.2
click at [726, 336] on input "15,000" at bounding box center [950, 334] width 463 height 37
type input "50,000"
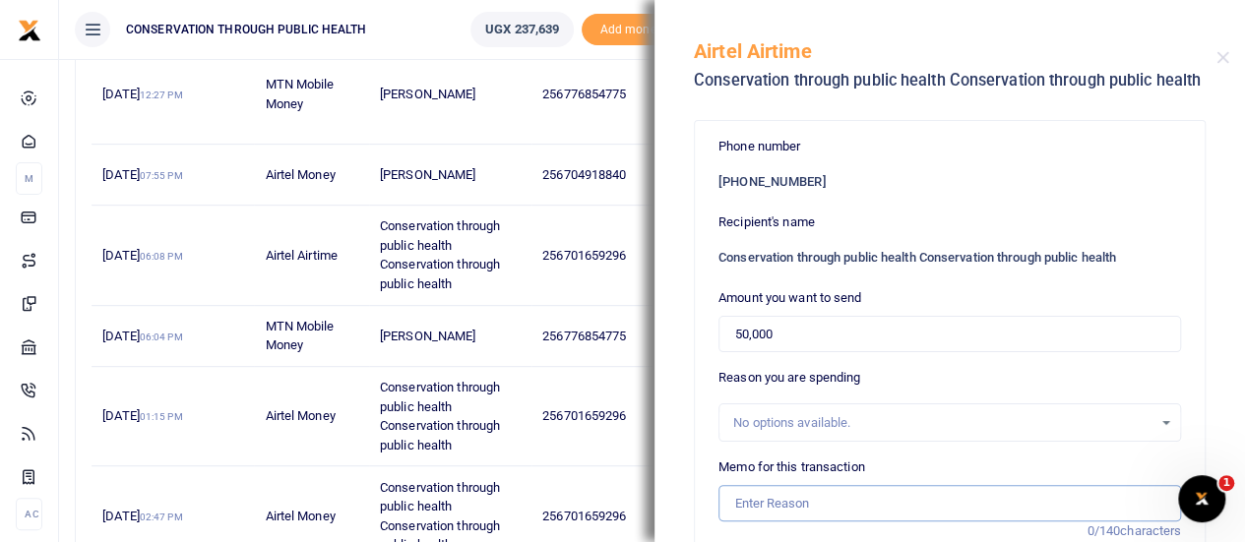
click at [769, 495] on input "Memo for this transaction" at bounding box center [950, 503] width 463 height 37
type input "Fuel for office activities"
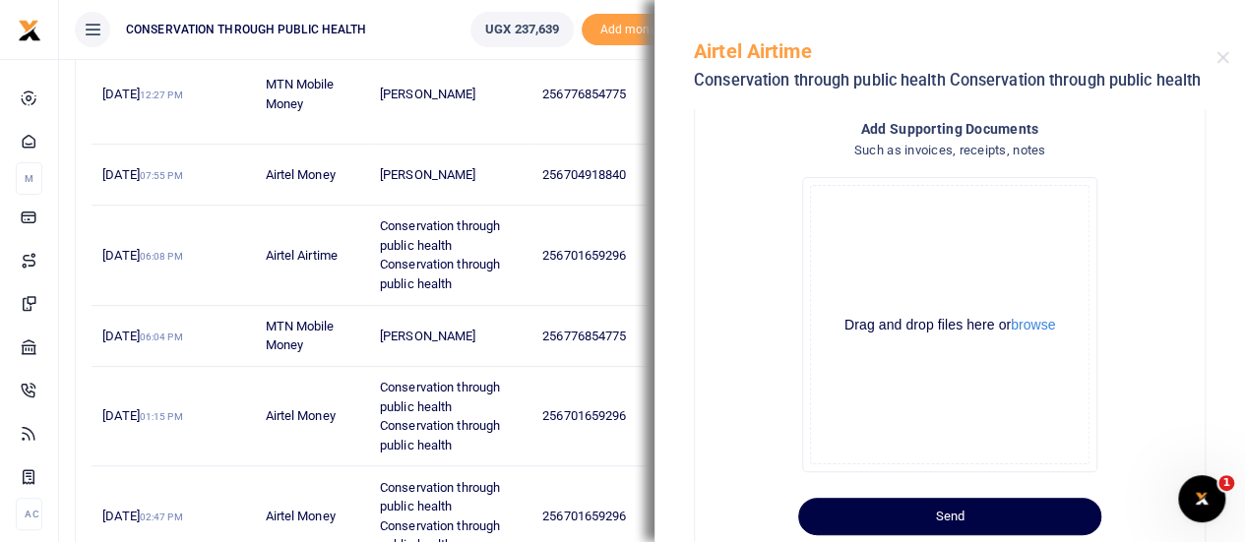
scroll to position [466, 0]
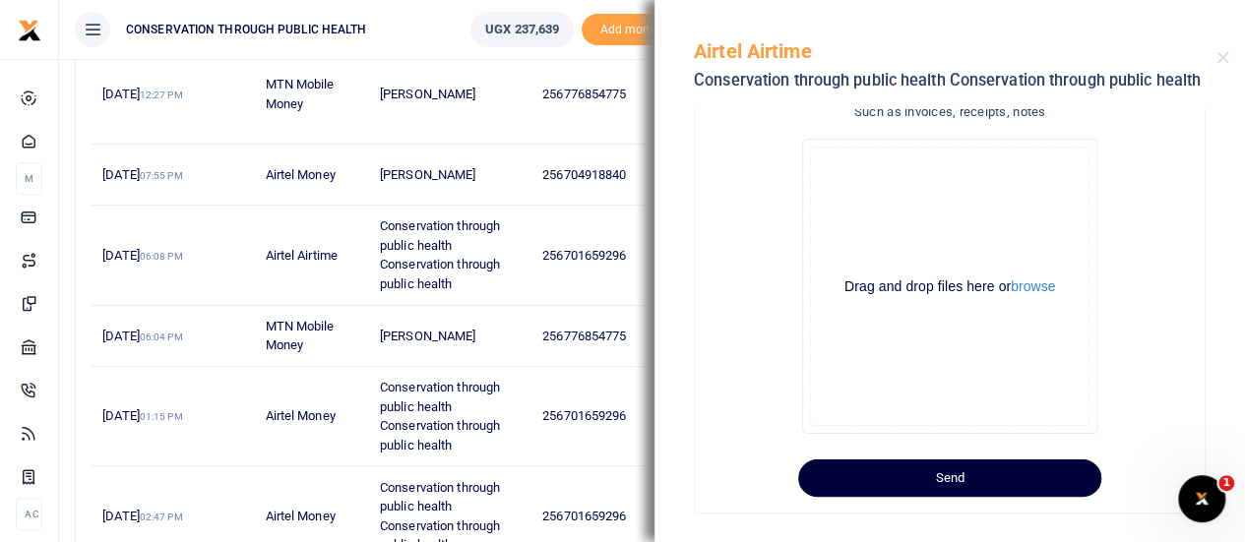
click at [985, 472] on button "Send" at bounding box center [949, 478] width 303 height 37
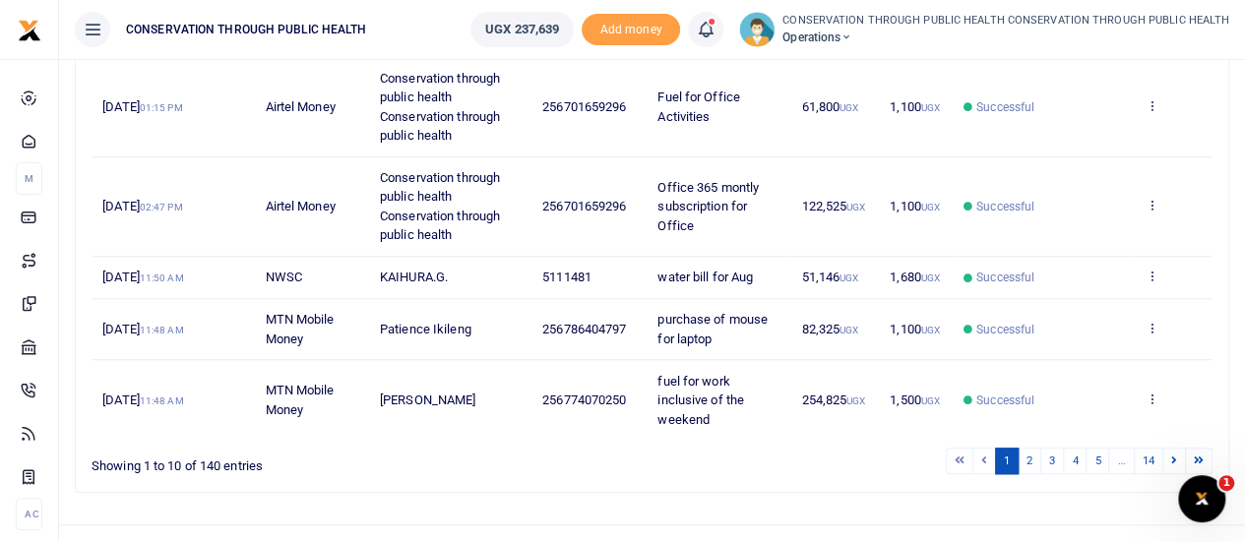
scroll to position [703, 0]
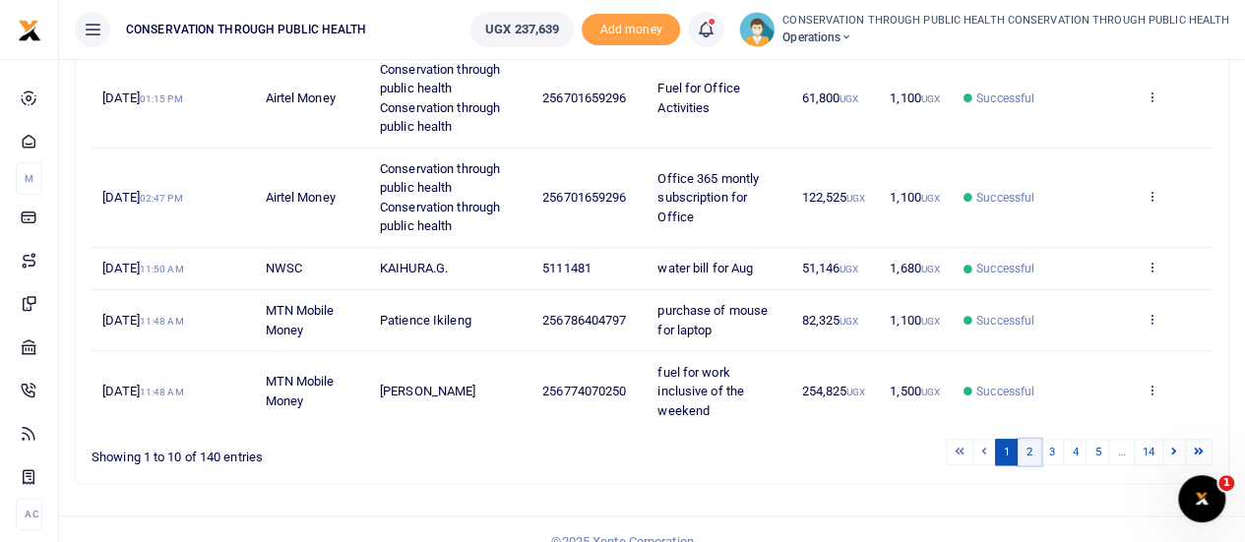
click at [1032, 439] on link "2" at bounding box center [1030, 452] width 24 height 27
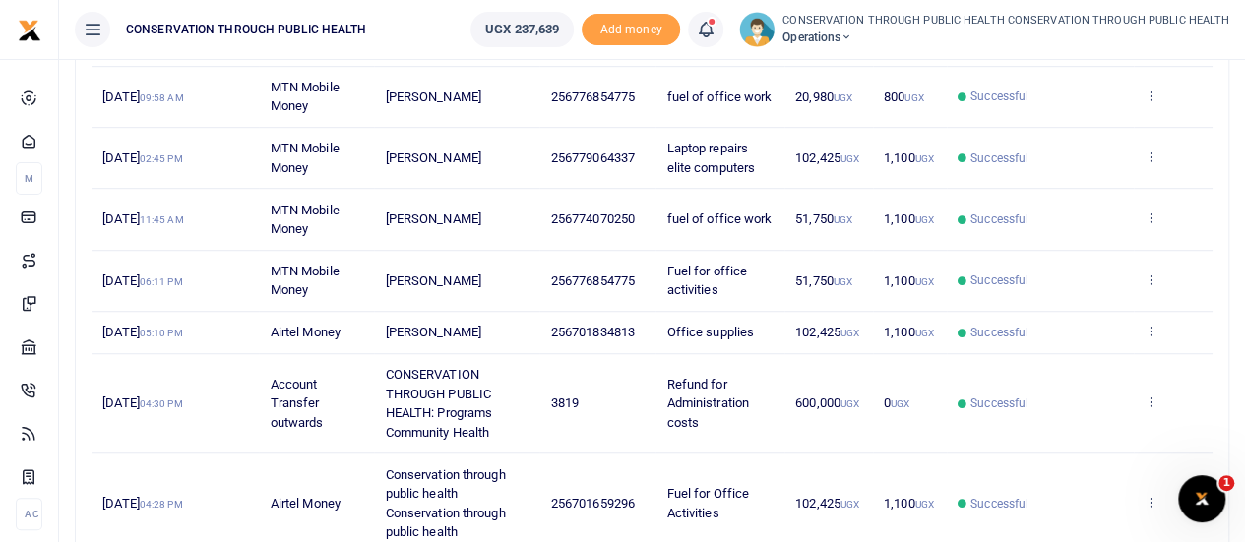
scroll to position [524, 0]
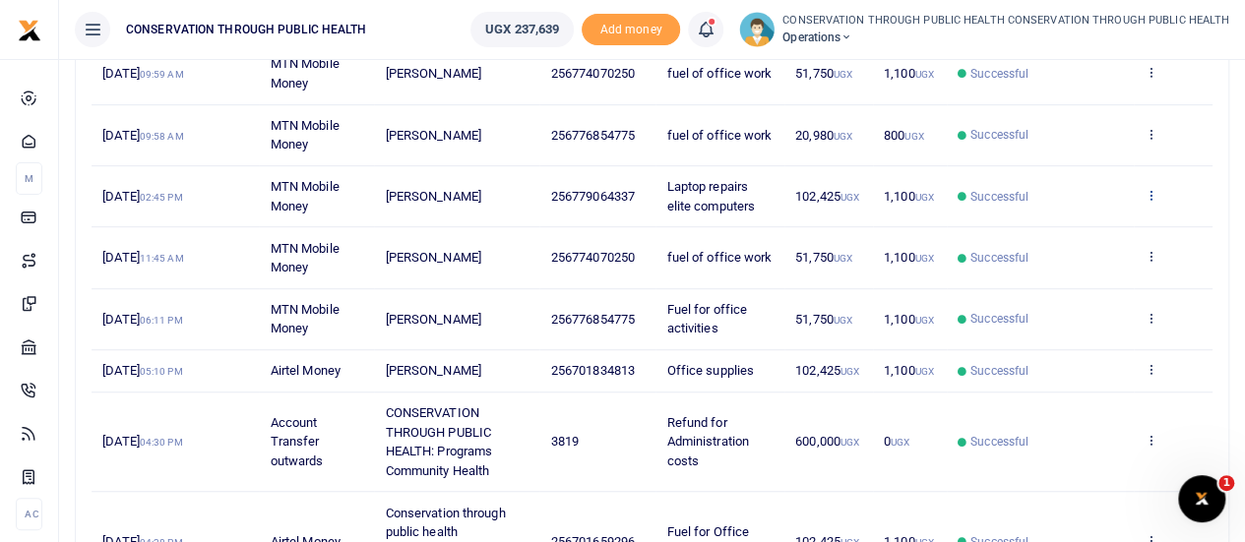
click at [1149, 195] on icon at bounding box center [1151, 195] width 13 height 14
click at [1073, 265] on link "Send again" at bounding box center [1080, 272] width 156 height 28
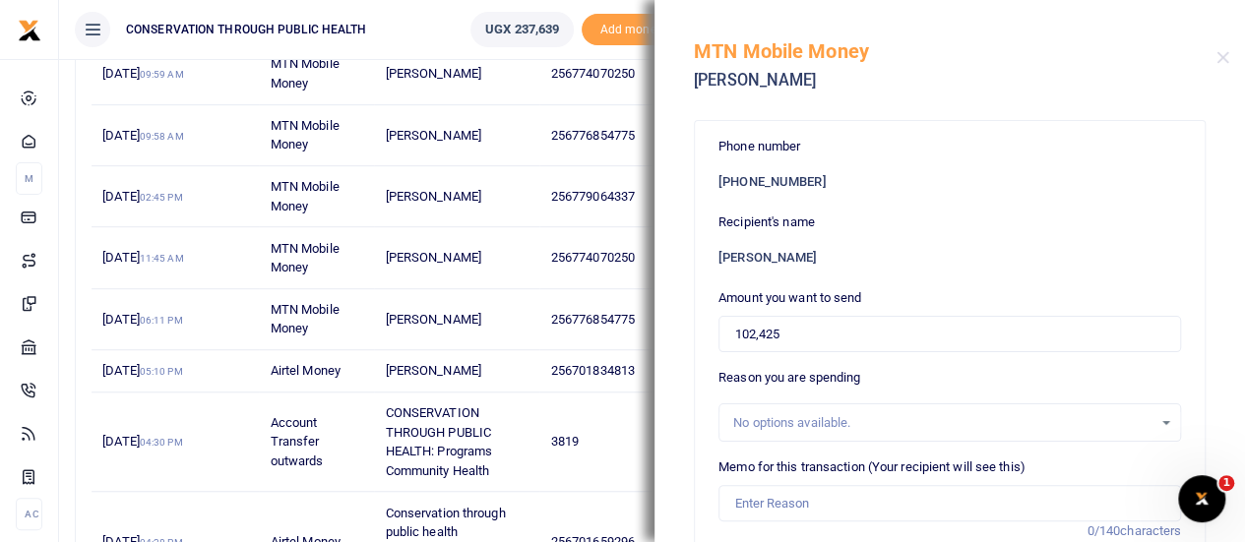
click at [766, 428] on div "No options available." at bounding box center [942, 423] width 419 height 20
click at [776, 497] on input "Memo for this transaction (Your recipient will see this)" at bounding box center [950, 503] width 463 height 37
type input "Fuel for office activities"
click at [816, 255] on h6 "[PERSON_NAME]" at bounding box center [950, 258] width 463 height 16
click at [805, 255] on h6 "[PERSON_NAME]" at bounding box center [950, 258] width 463 height 16
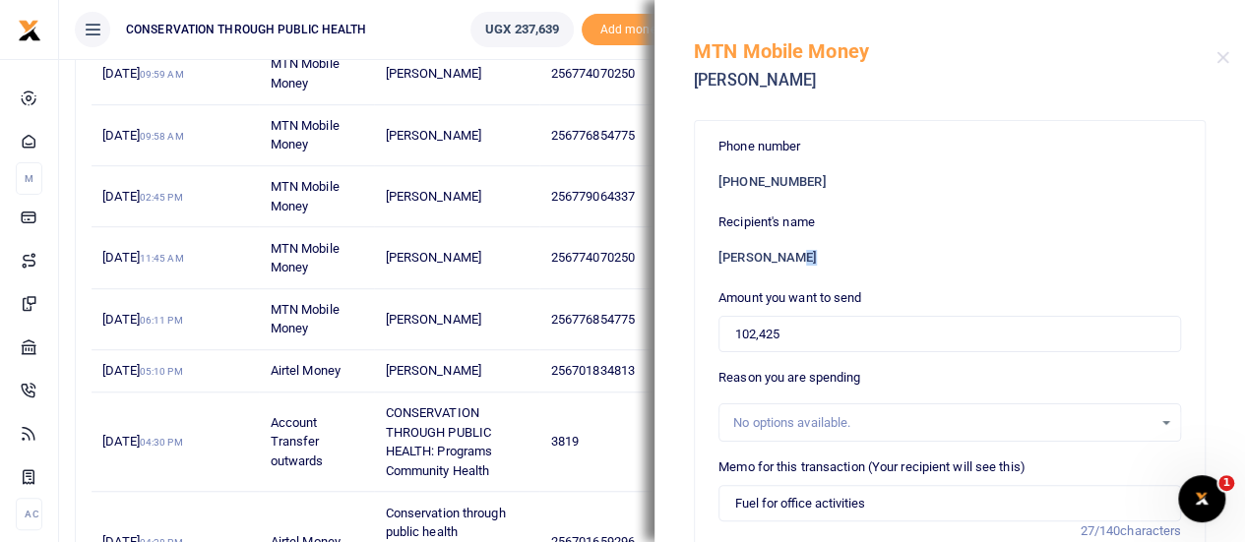
click at [805, 255] on h6 "[PERSON_NAME]" at bounding box center [950, 258] width 463 height 16
click at [749, 255] on h6 "[PERSON_NAME]" at bounding box center [950, 258] width 463 height 16
click at [789, 254] on h6 "[PERSON_NAME]" at bounding box center [950, 258] width 463 height 16
click at [888, 497] on input "Fuel for office activities" at bounding box center [950, 503] width 463 height 37
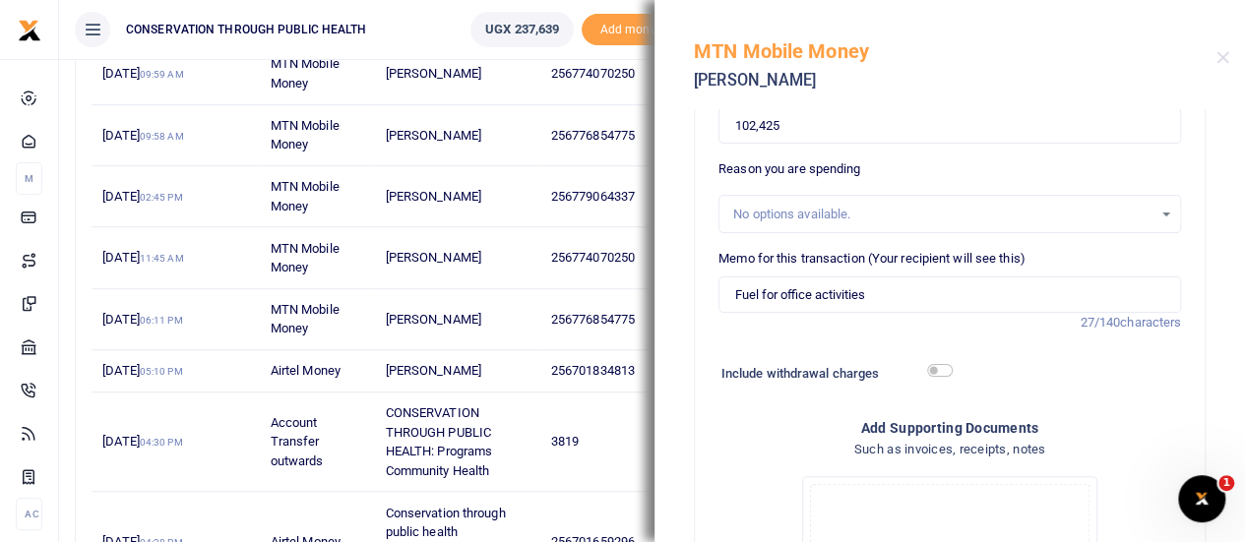
scroll to position [232, 0]
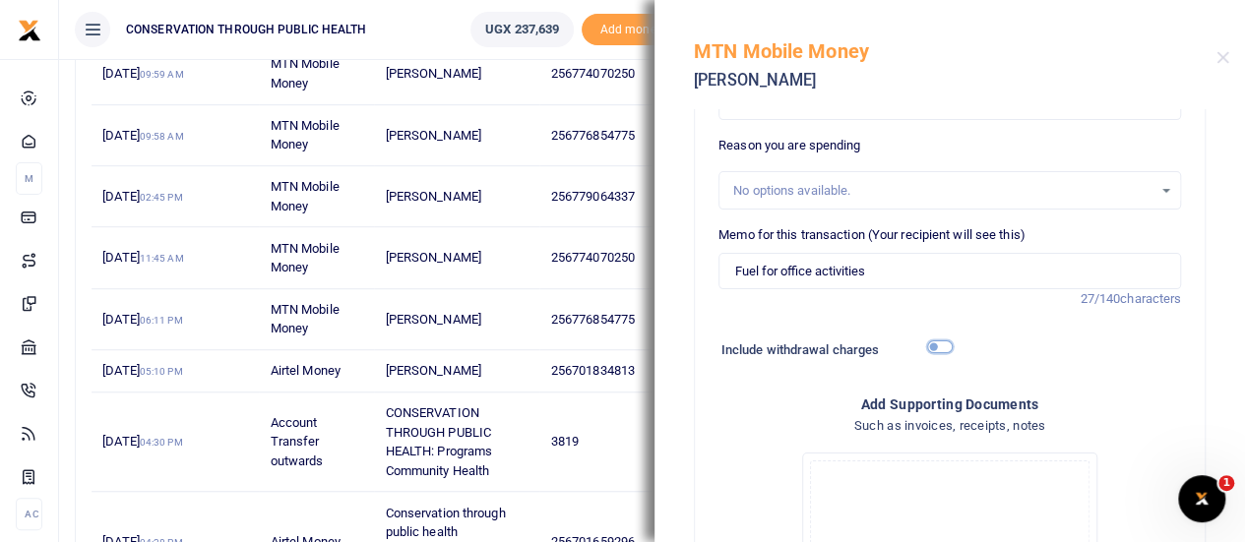
click at [927, 346] on input "checkbox" at bounding box center [940, 347] width 26 height 13
checkbox input "true"
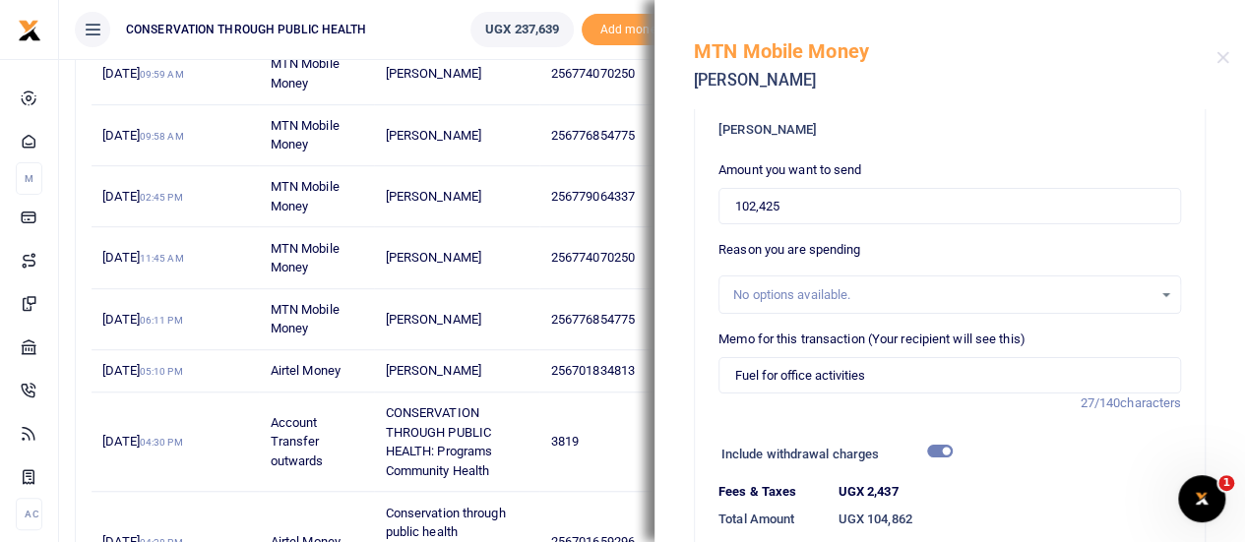
scroll to position [124, 0]
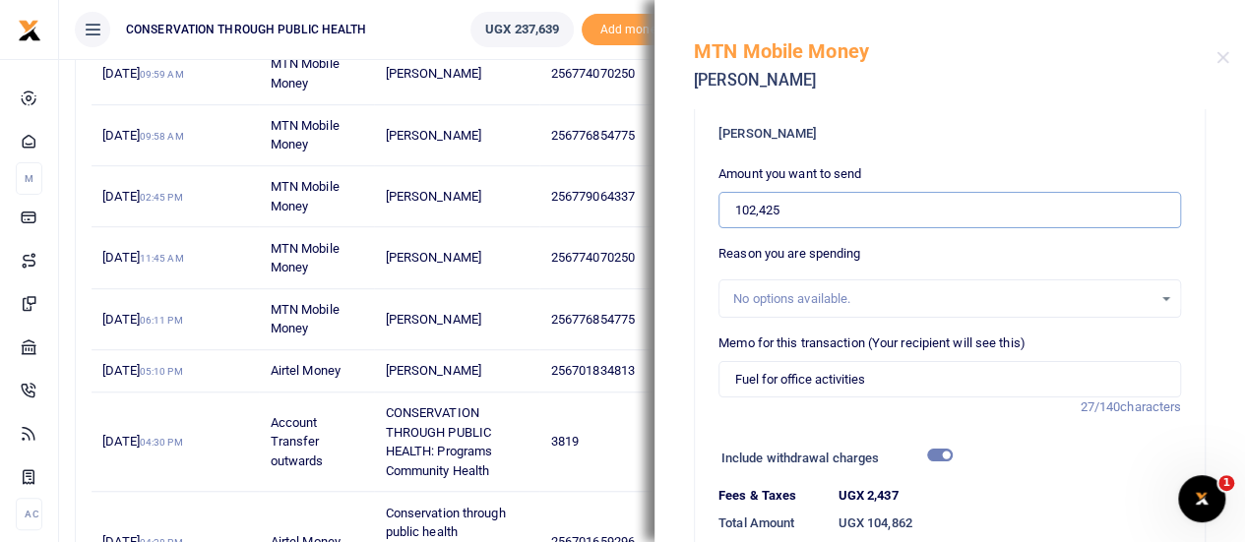
click at [782, 210] on input "102,425" at bounding box center [950, 210] width 463 height 37
drag, startPoint x: 785, startPoint y: 209, endPoint x: 725, endPoint y: 202, distance: 60.4
click at [725, 202] on input "102,425" at bounding box center [950, 210] width 463 height 37
type input "50,000"
click at [927, 451] on input "checkbox" at bounding box center [940, 455] width 26 height 13
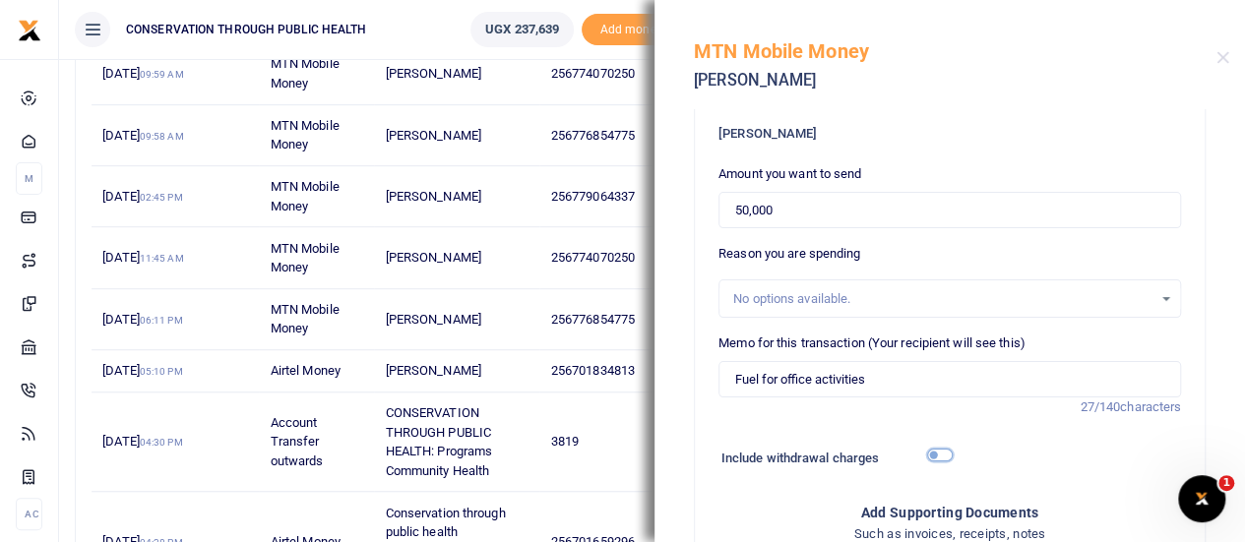
click at [927, 451] on input "checkbox" at bounding box center [940, 455] width 26 height 13
checkbox input "true"
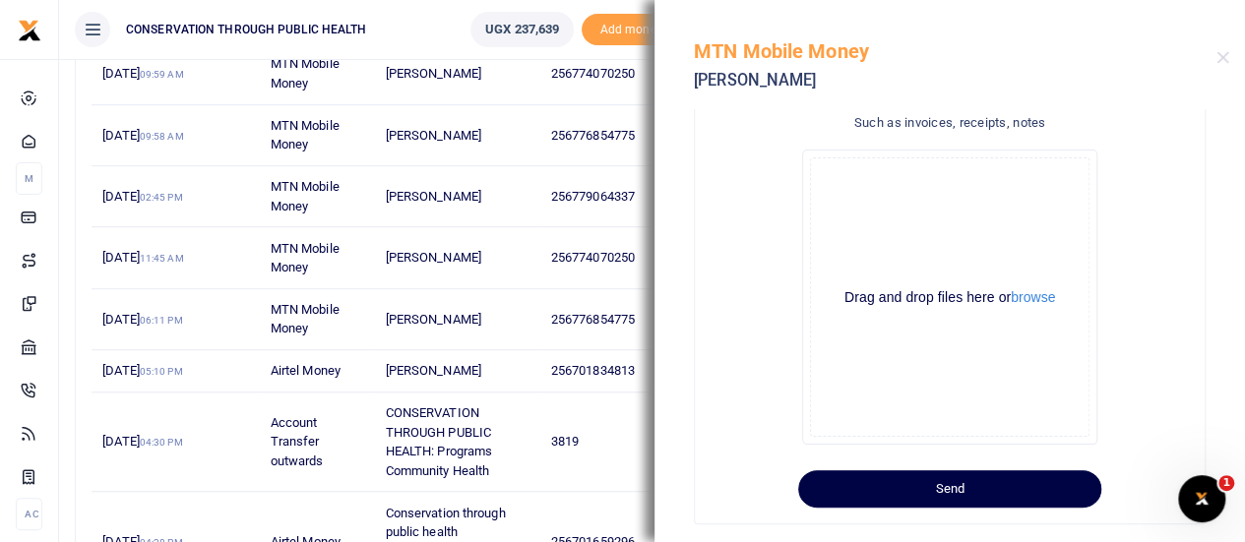
scroll to position [608, 0]
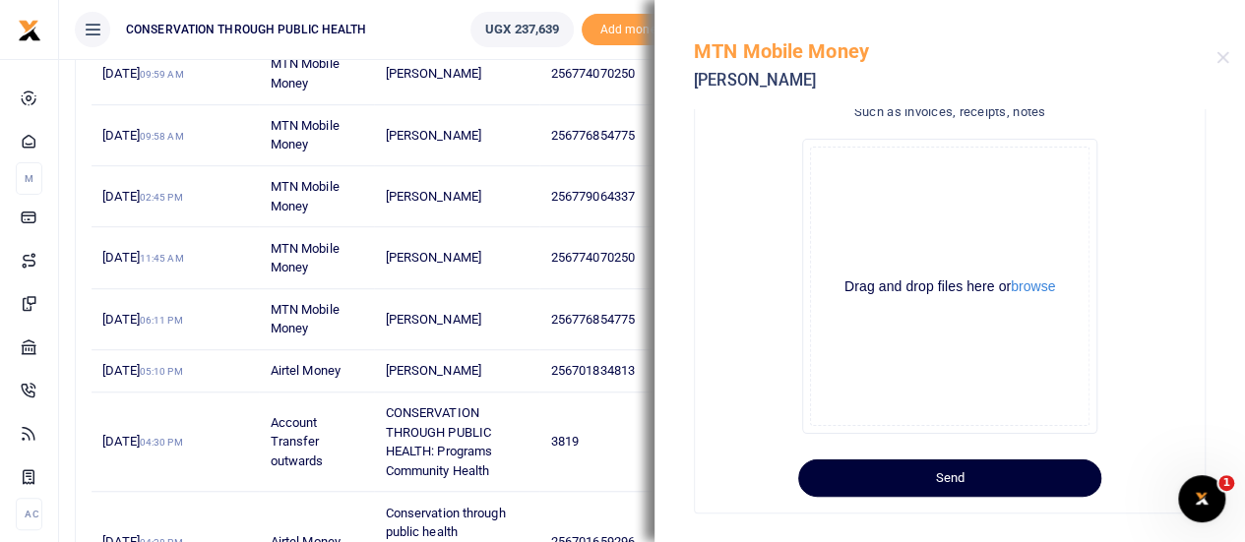
click at [937, 473] on button "Send" at bounding box center [949, 478] width 303 height 37
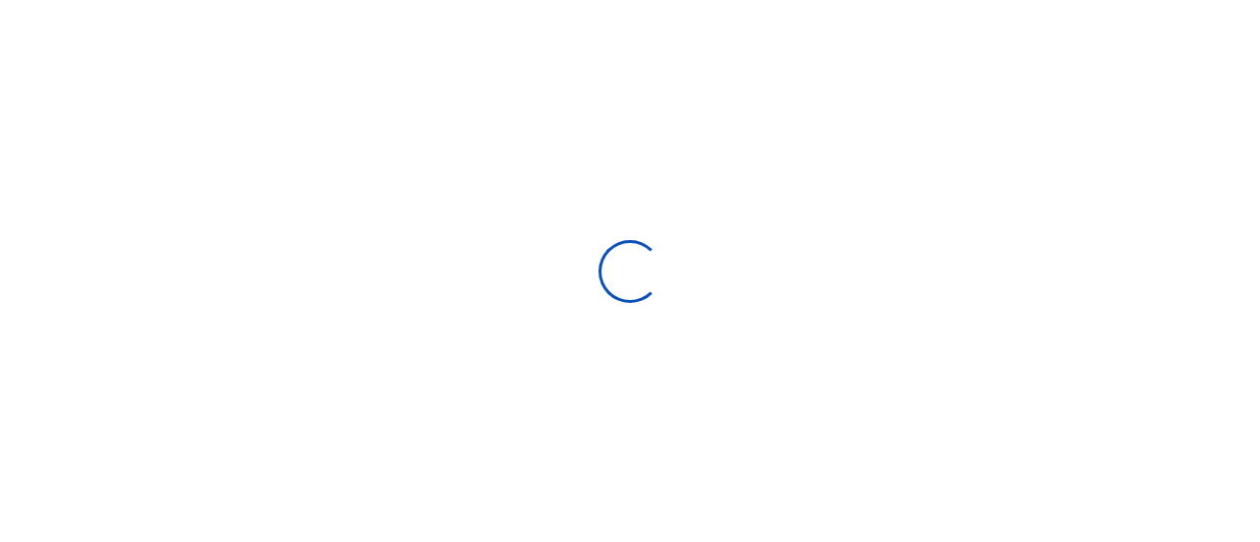
type input "[DATE] - [DATE]"
select select
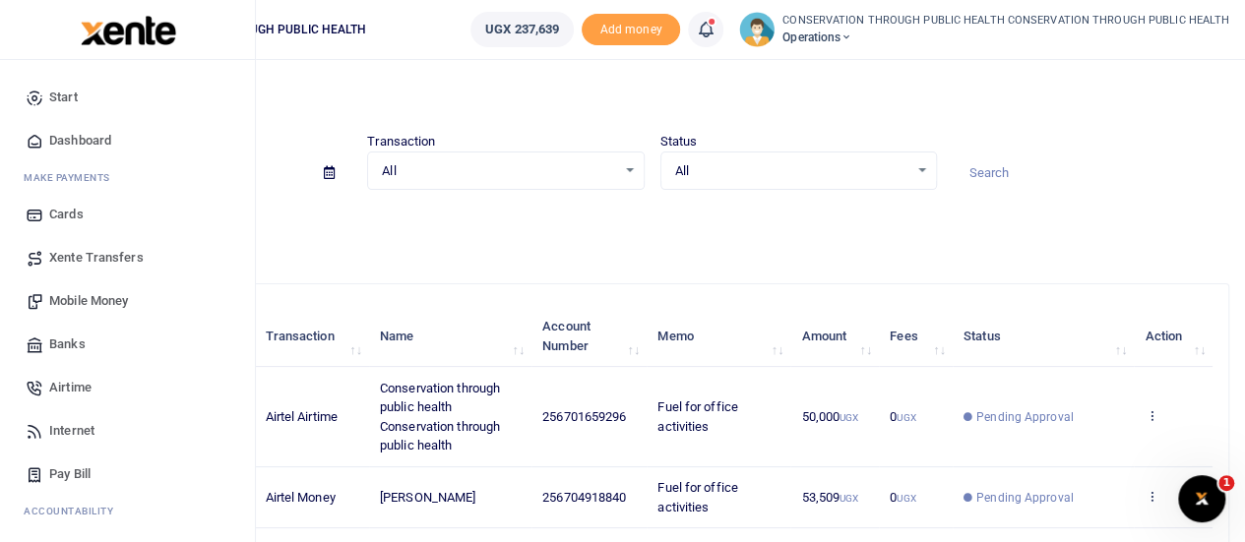
click at [83, 134] on span "Dashboard" at bounding box center [80, 141] width 62 height 20
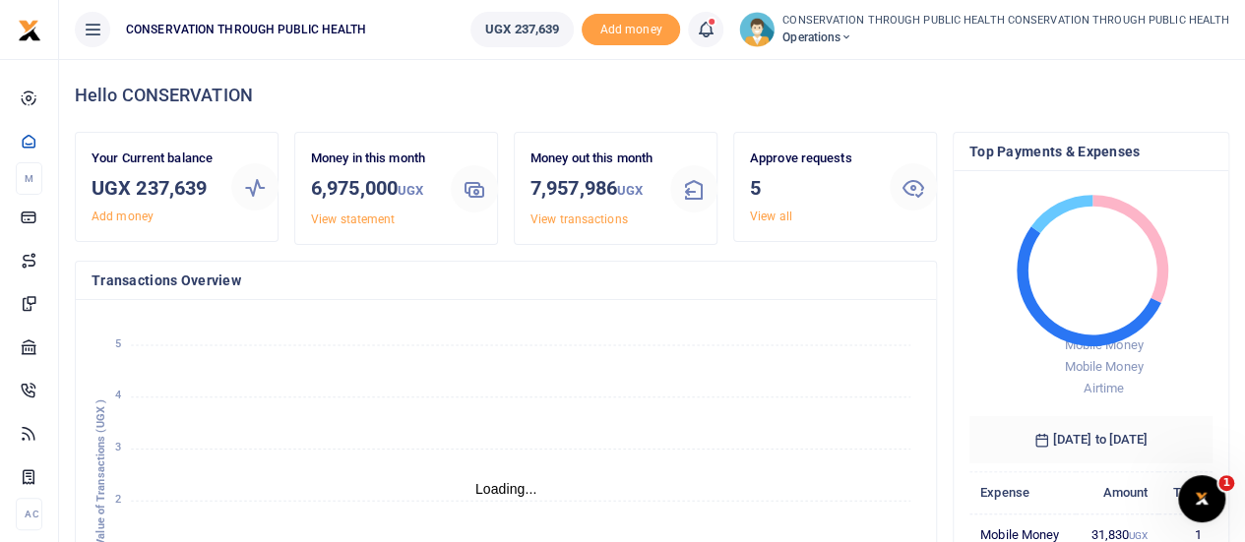
scroll to position [16, 16]
click at [768, 213] on link "View all" at bounding box center [771, 217] width 42 height 14
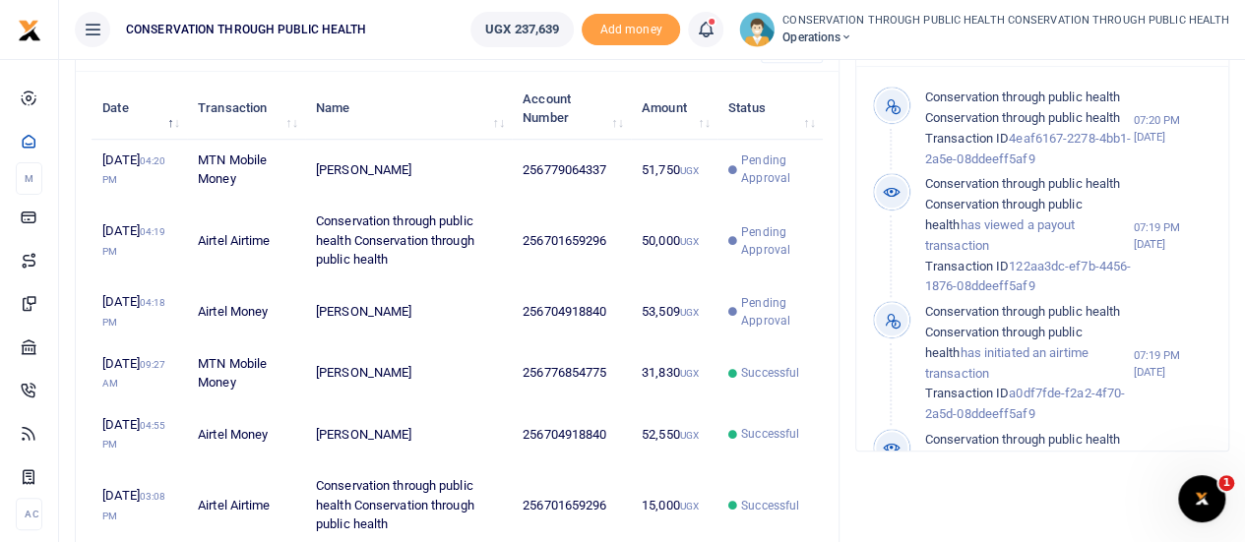
scroll to position [648, 0]
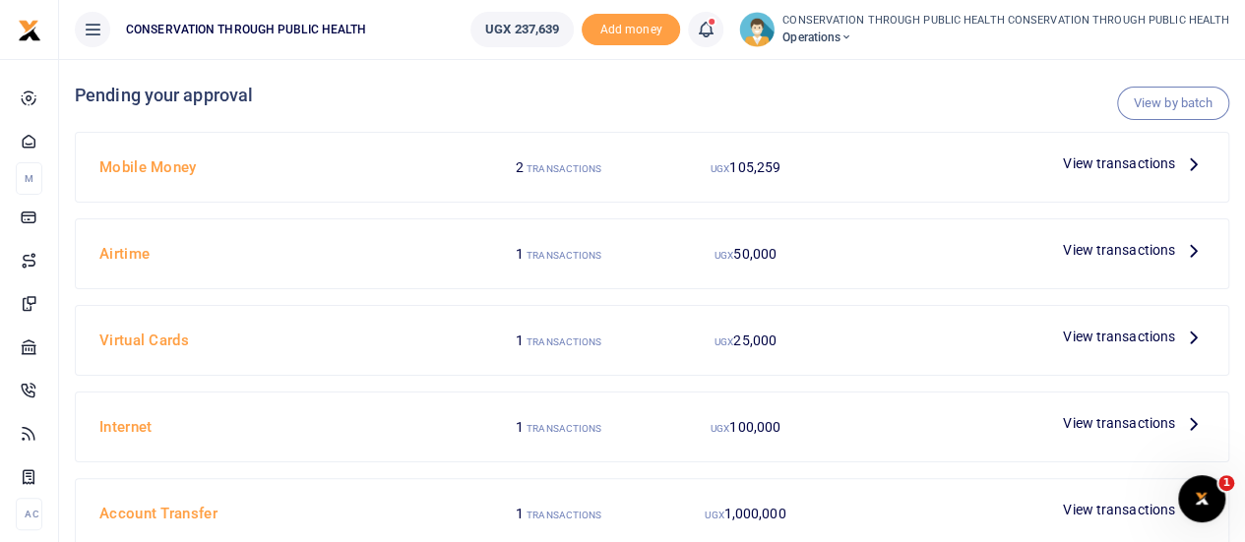
click at [1196, 159] on icon at bounding box center [1194, 164] width 22 height 22
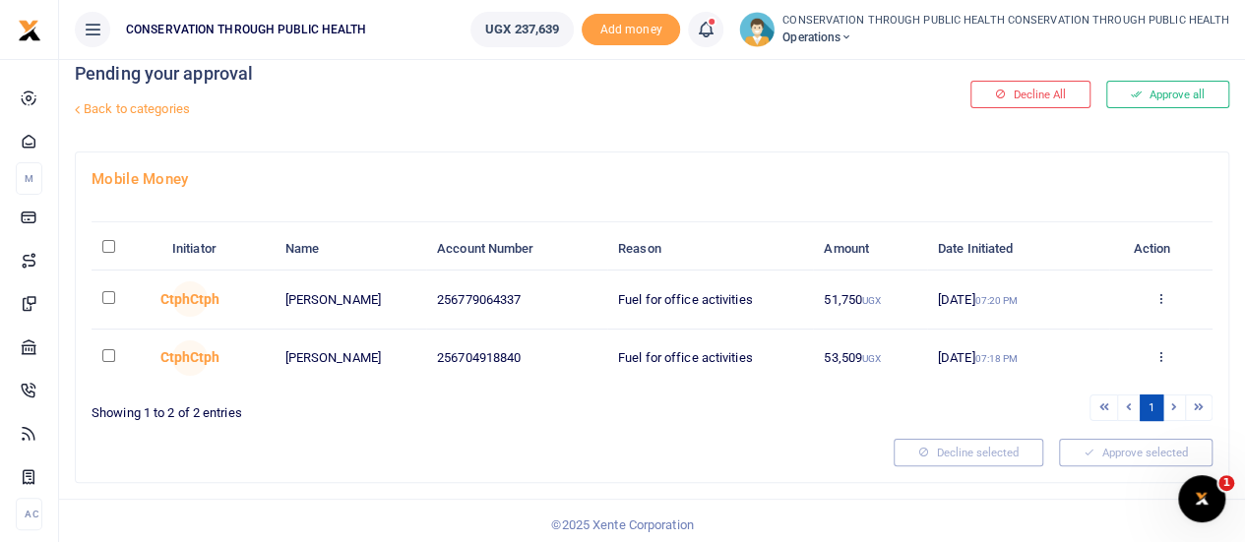
scroll to position [26, 0]
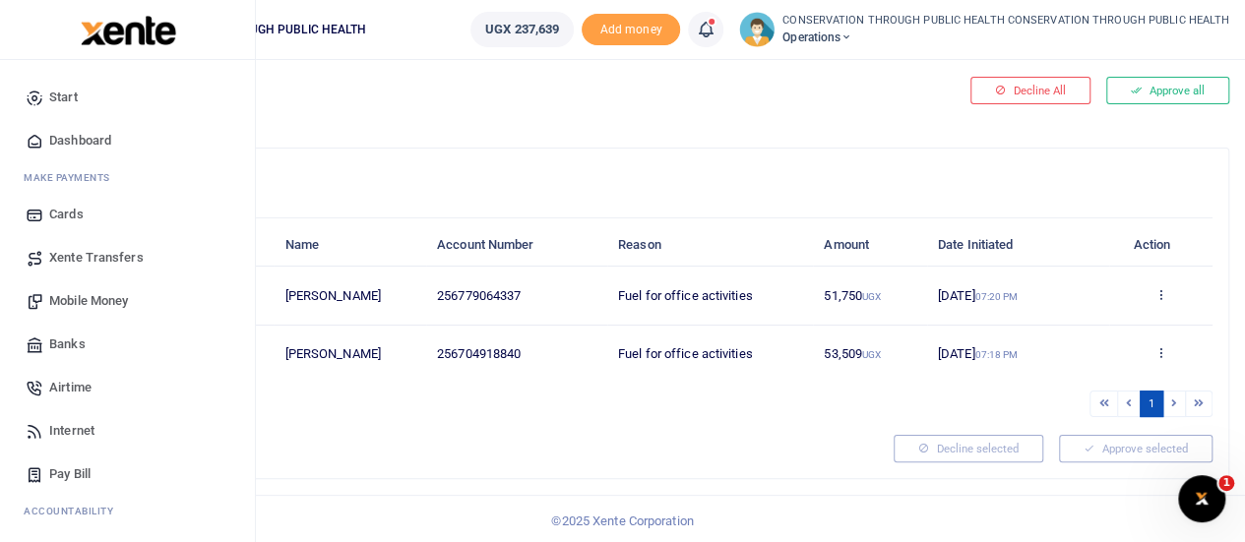
click at [67, 142] on span "Dashboard" at bounding box center [80, 141] width 62 height 20
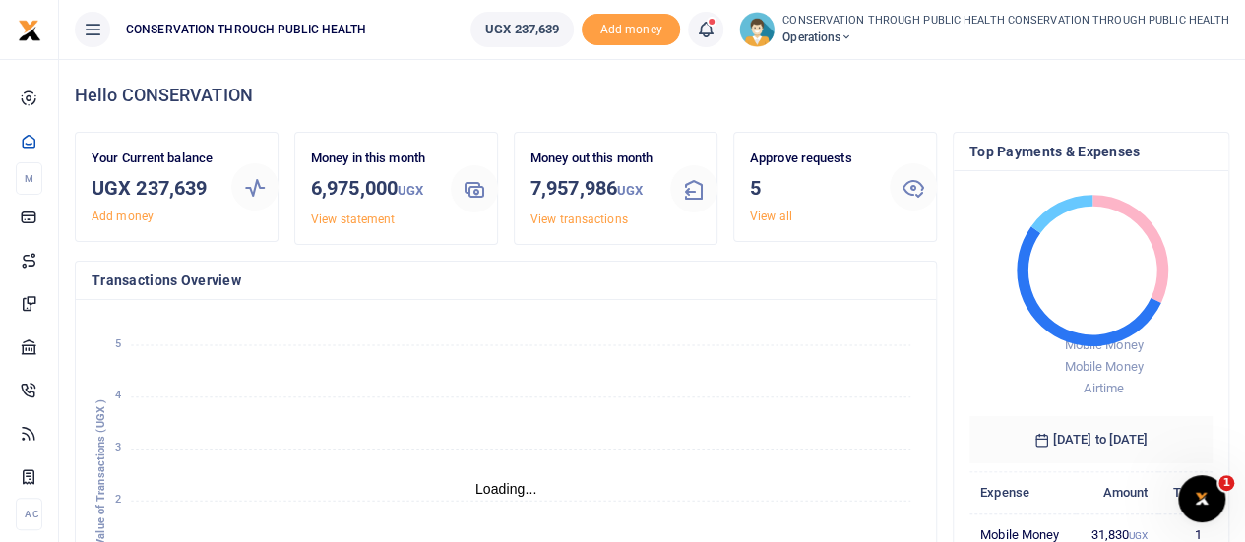
scroll to position [16, 16]
click at [772, 220] on link "View all" at bounding box center [771, 217] width 42 height 14
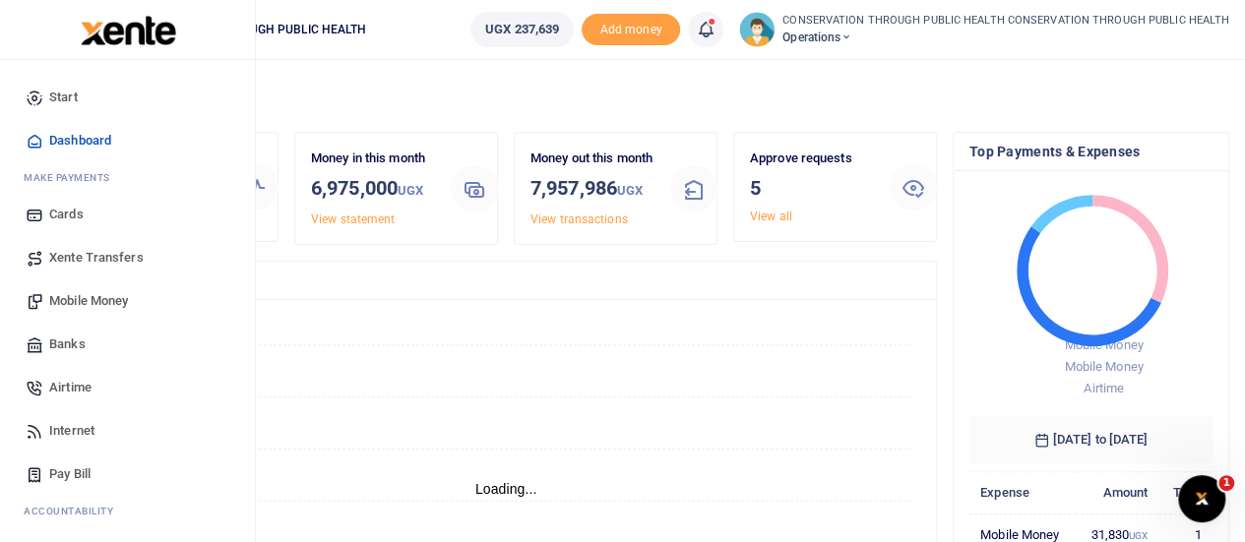
click at [96, 296] on span "Mobile Money" at bounding box center [88, 301] width 79 height 20
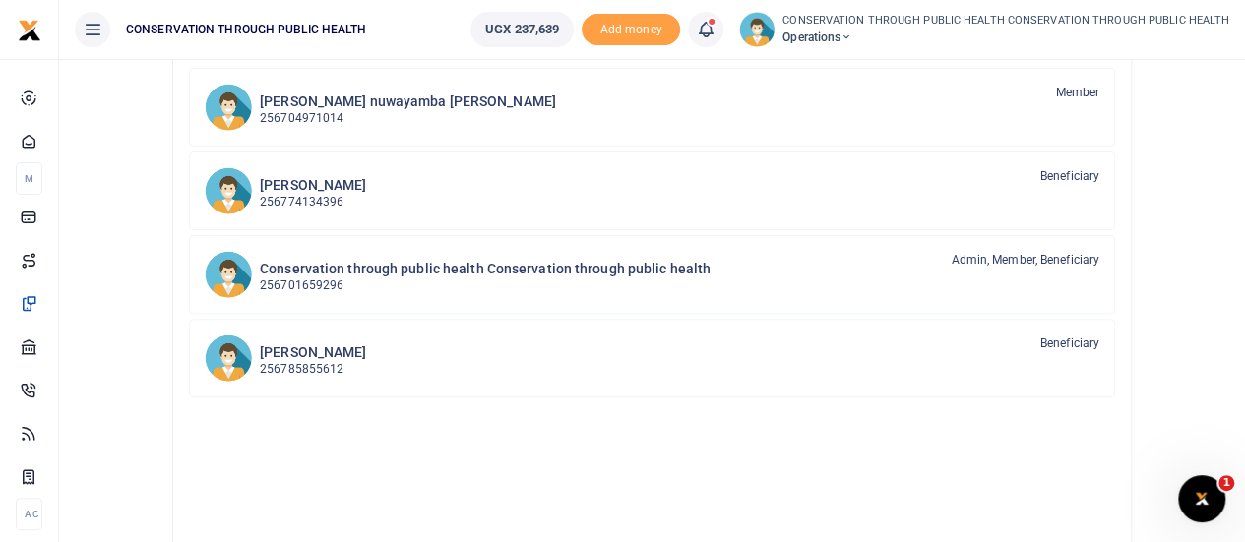
scroll to position [229, 0]
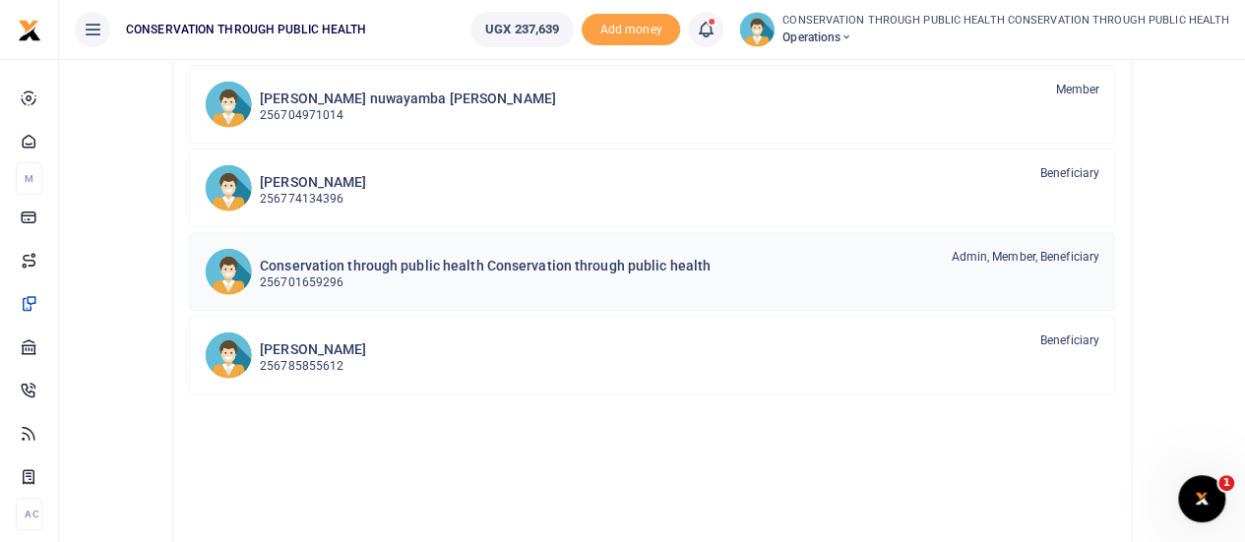
click at [449, 285] on p "256701659296" at bounding box center [485, 283] width 451 height 19
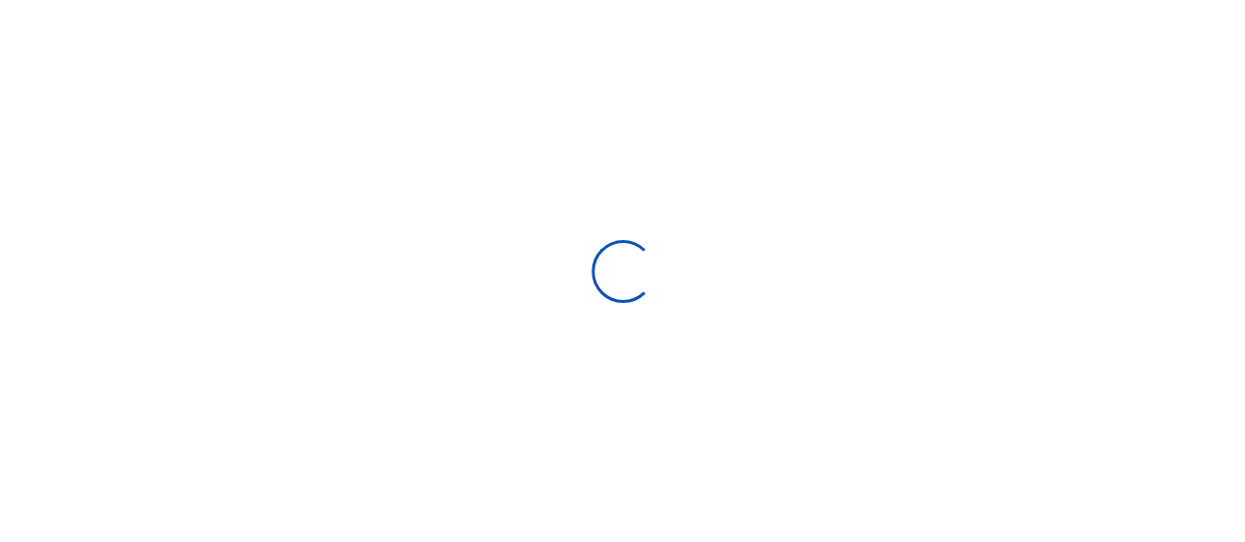
select select "Loading bundles"
select select
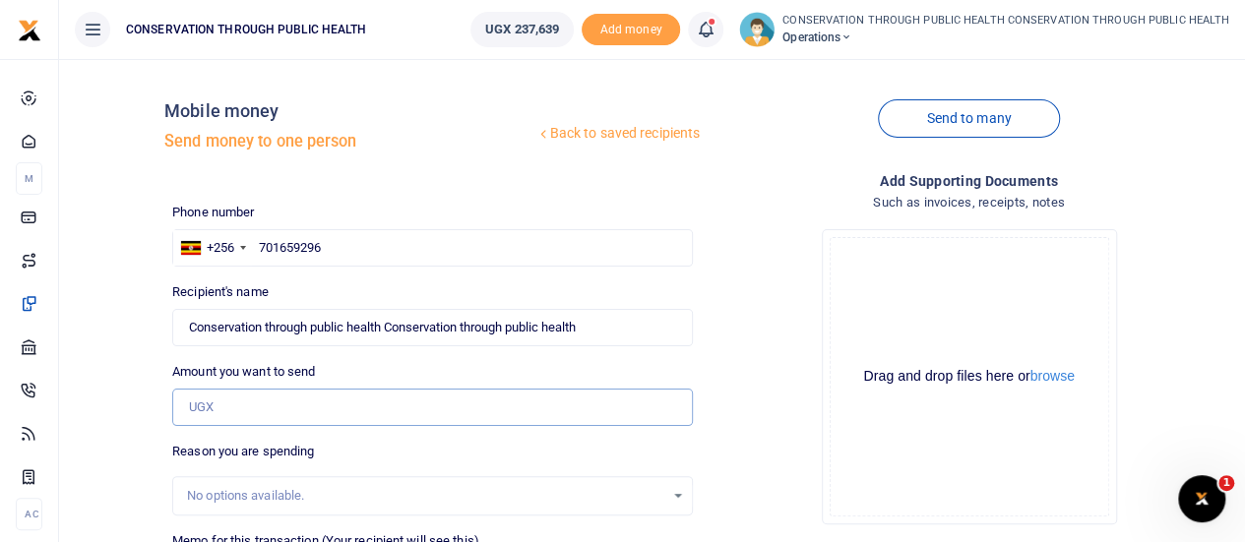
click at [242, 412] on input "Amount you want to send" at bounding box center [432, 407] width 521 height 37
type input "50,000"
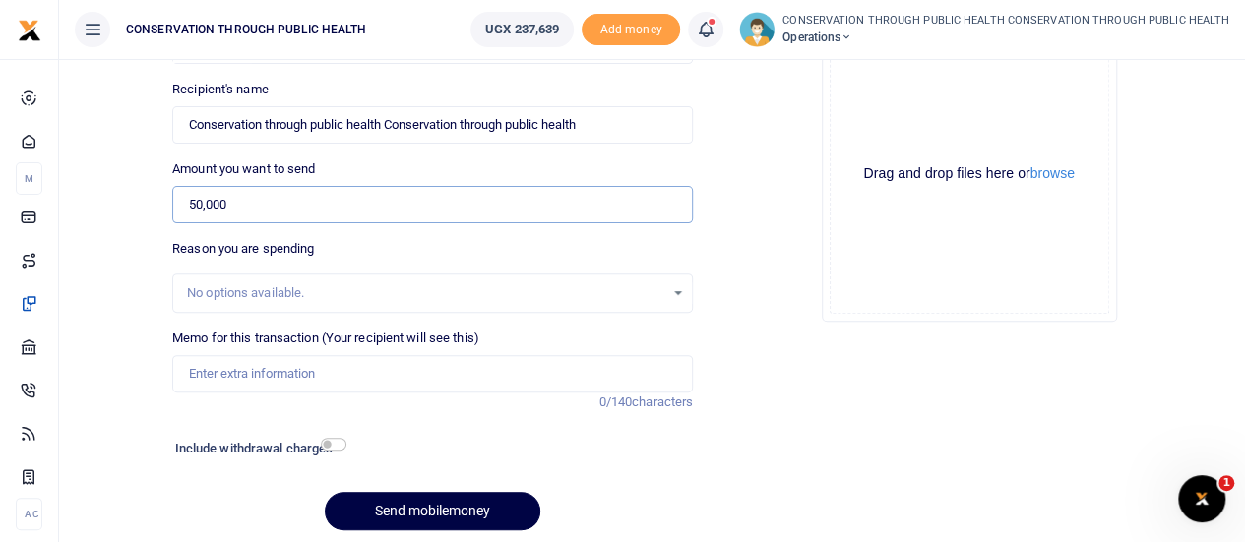
scroll to position [205, 0]
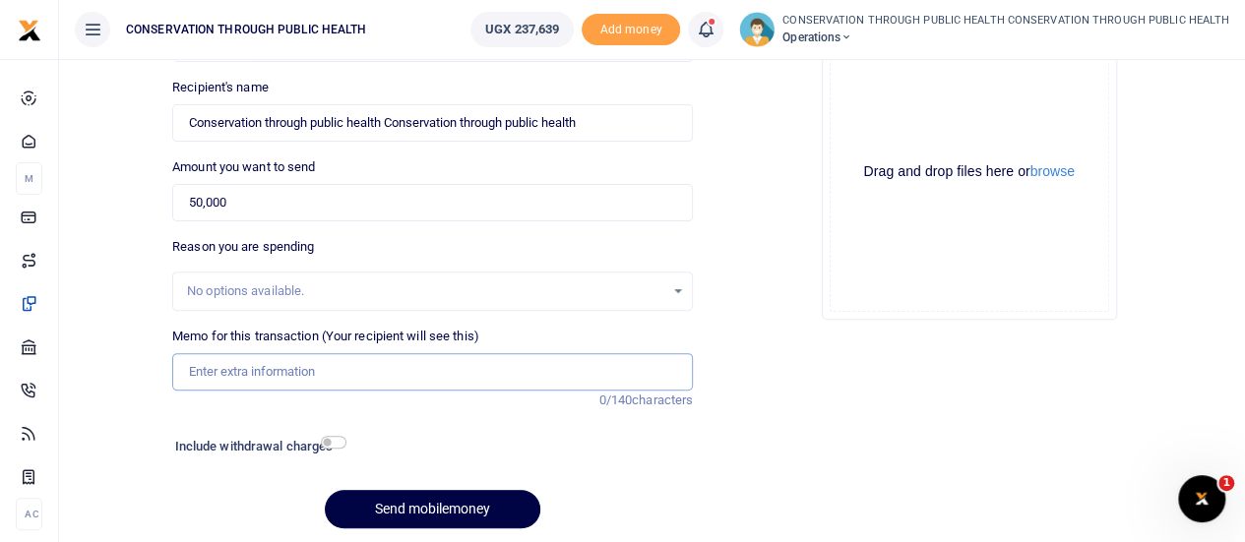
click at [228, 371] on input "Memo for this transaction (Your recipient will see this)" at bounding box center [432, 371] width 521 height 37
type input "Fuel for office activities"
click at [328, 446] on input "checkbox" at bounding box center [334, 442] width 26 height 13
checkbox input "true"
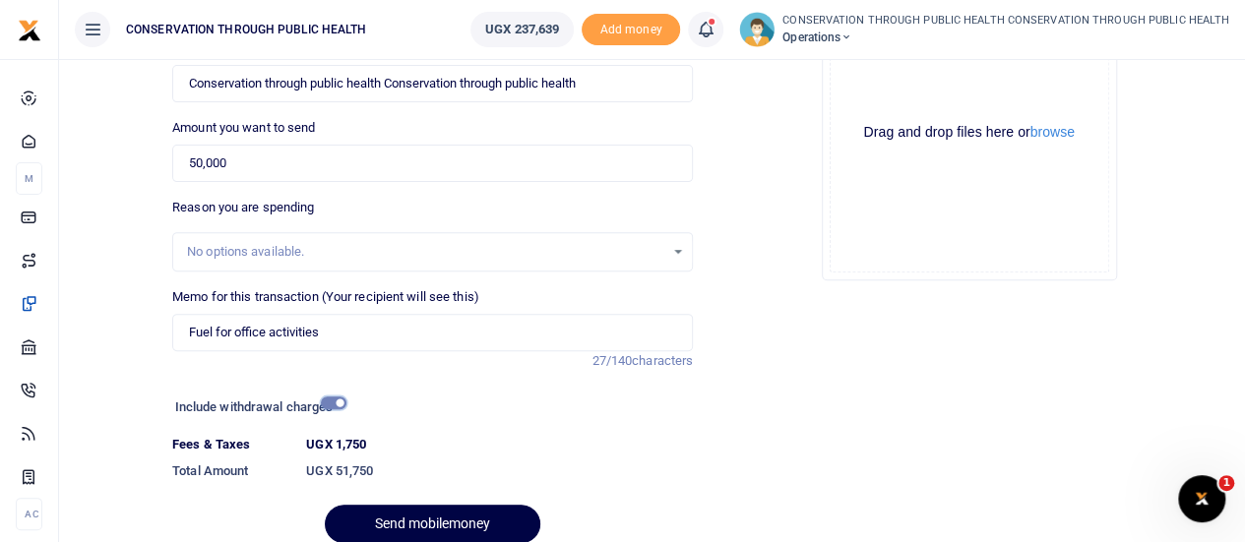
scroll to position [326, 0]
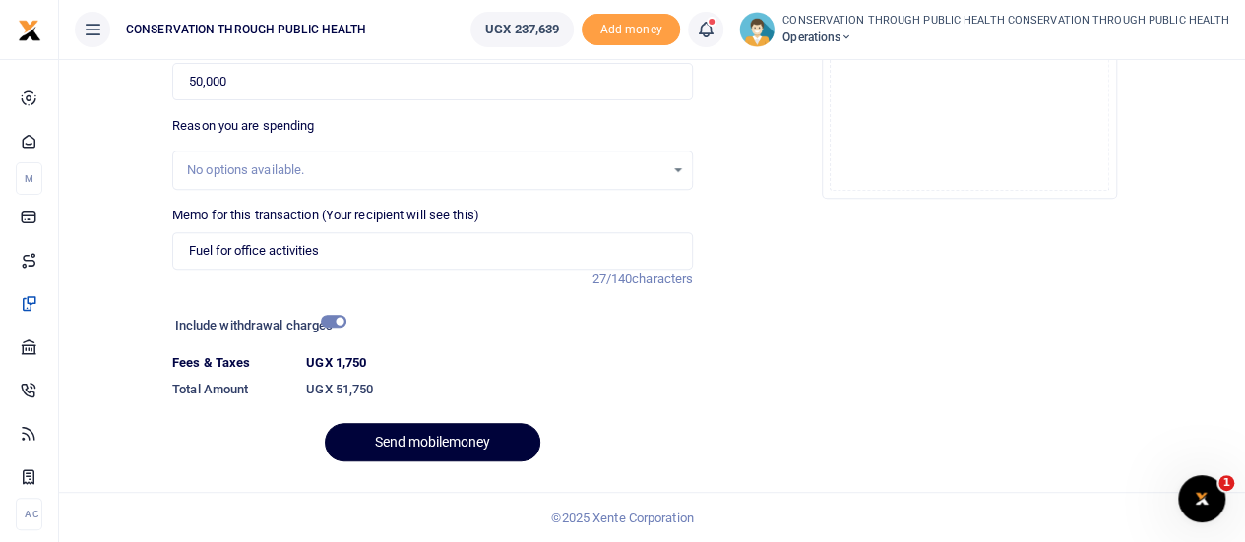
click at [428, 444] on button "Send mobilemoney" at bounding box center [433, 442] width 216 height 38
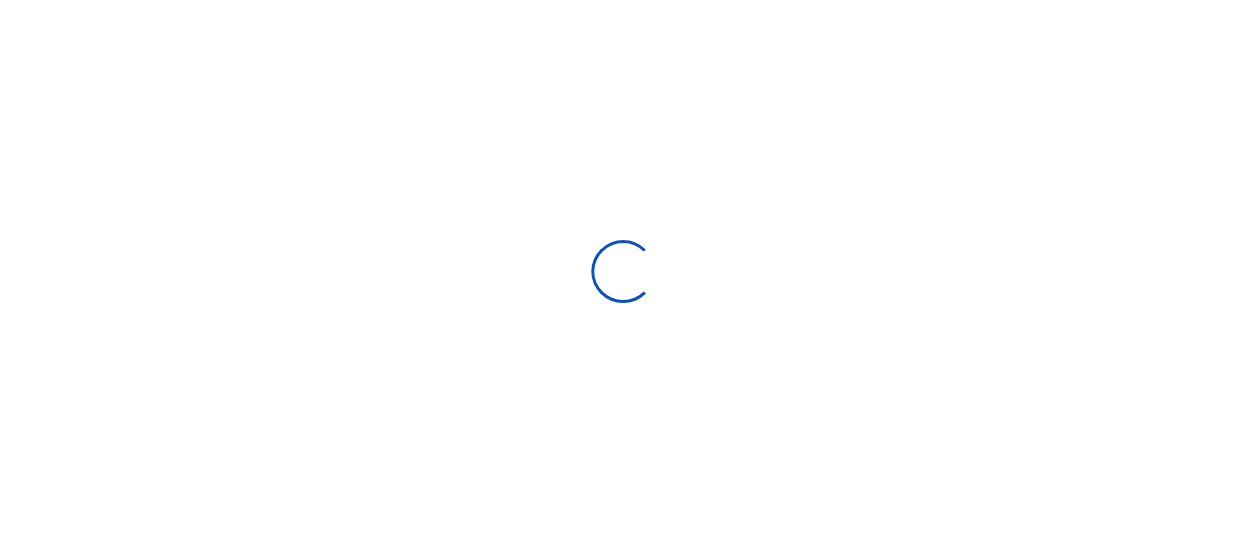
select select
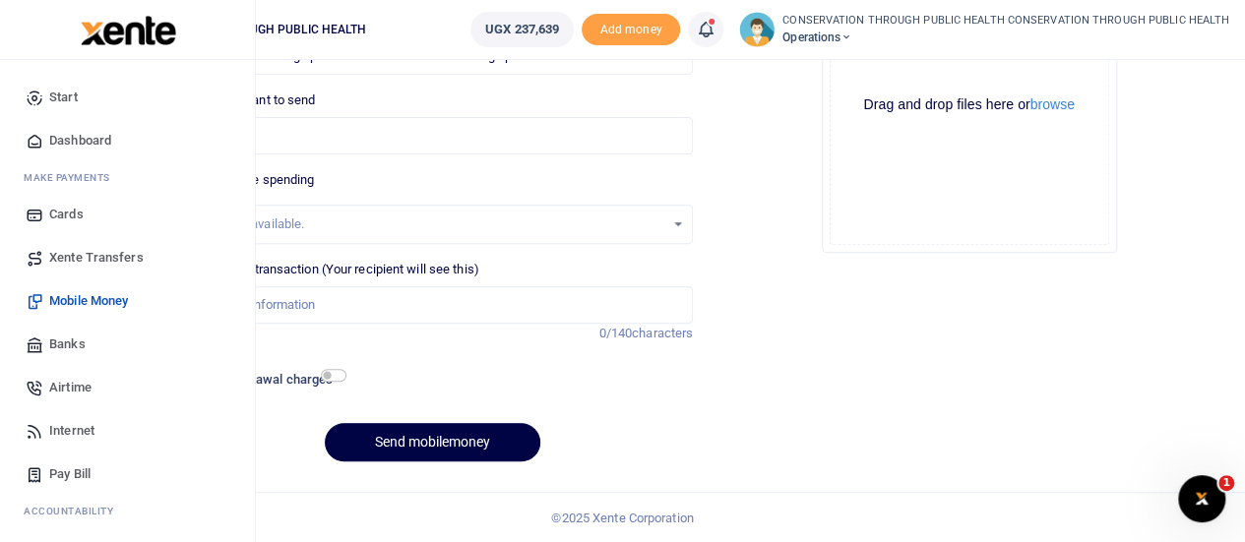
click at [67, 132] on span "Dashboard" at bounding box center [80, 141] width 62 height 20
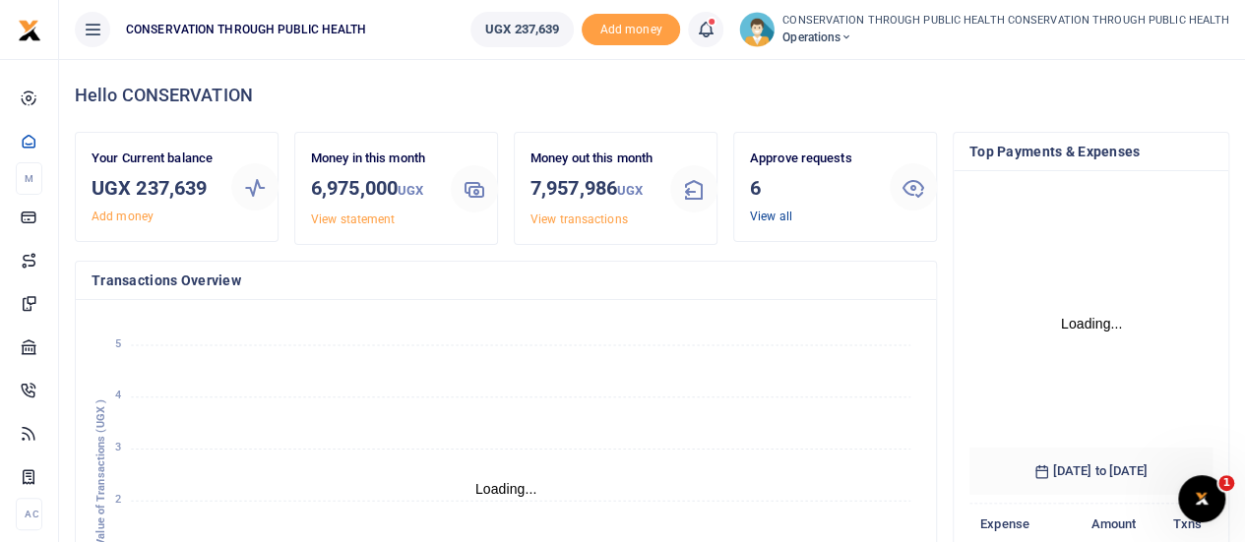
click at [762, 216] on link "View all" at bounding box center [771, 217] width 42 height 14
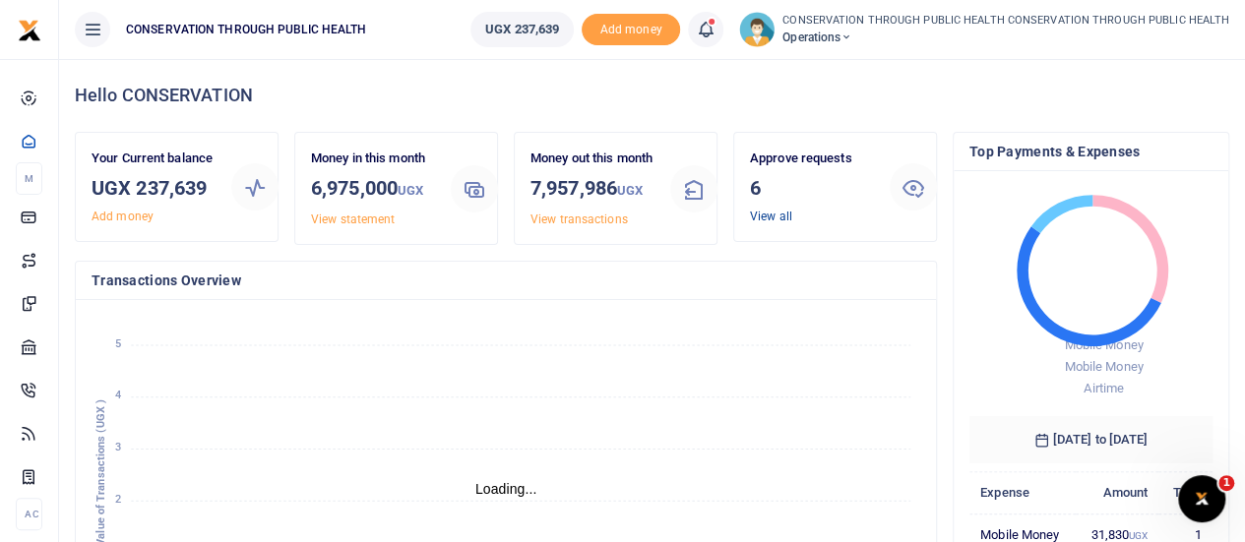
scroll to position [16, 16]
click at [762, 216] on link "View all" at bounding box center [771, 217] width 42 height 14
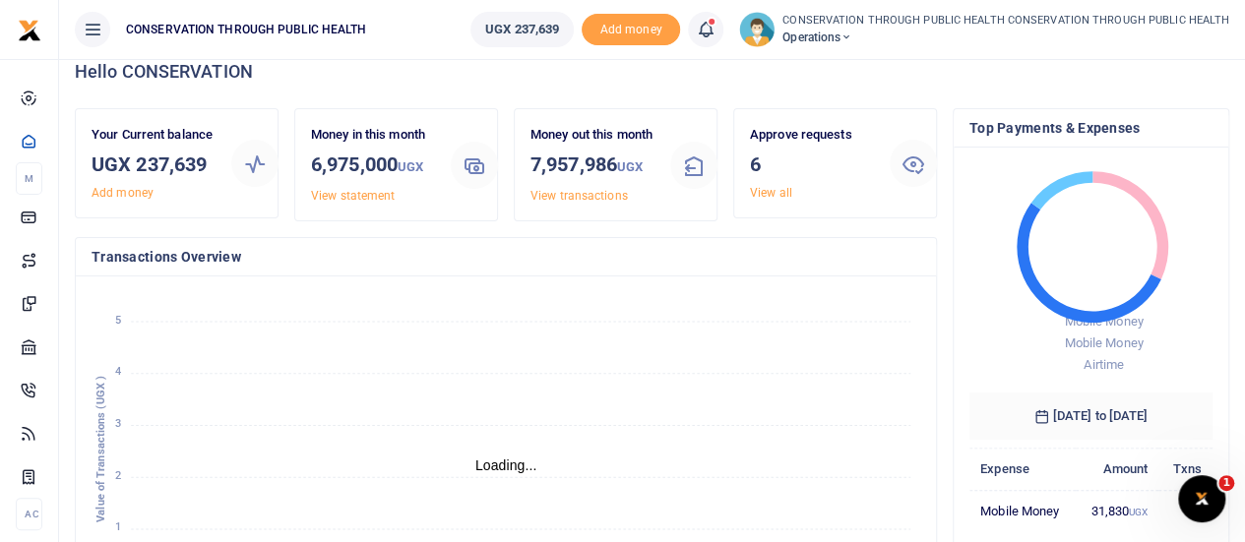
scroll to position [0, 0]
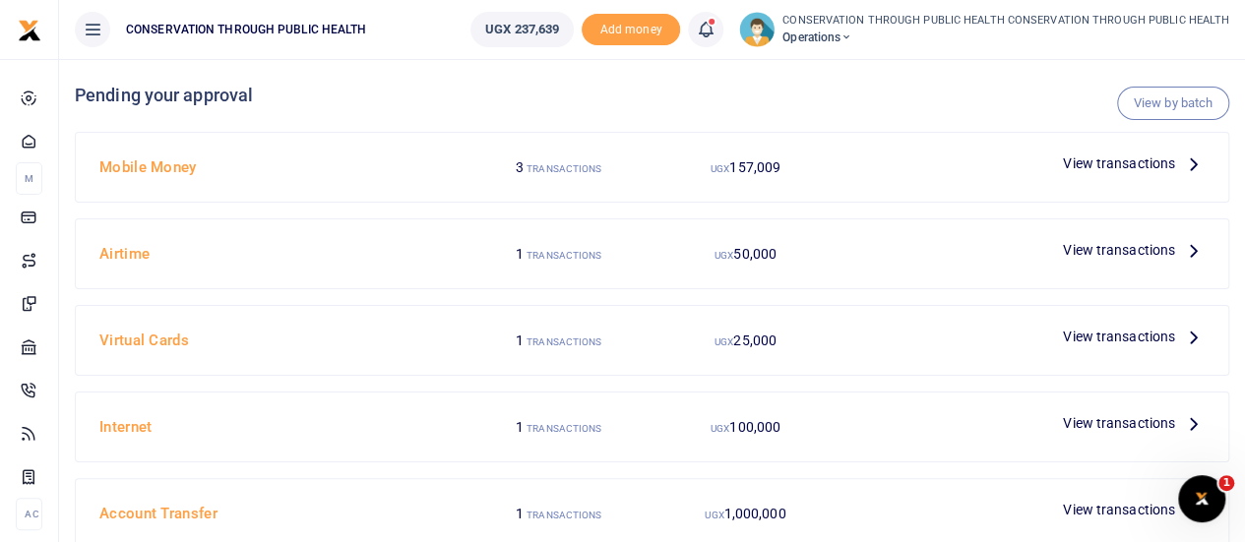
click at [1195, 160] on icon at bounding box center [1194, 164] width 22 height 22
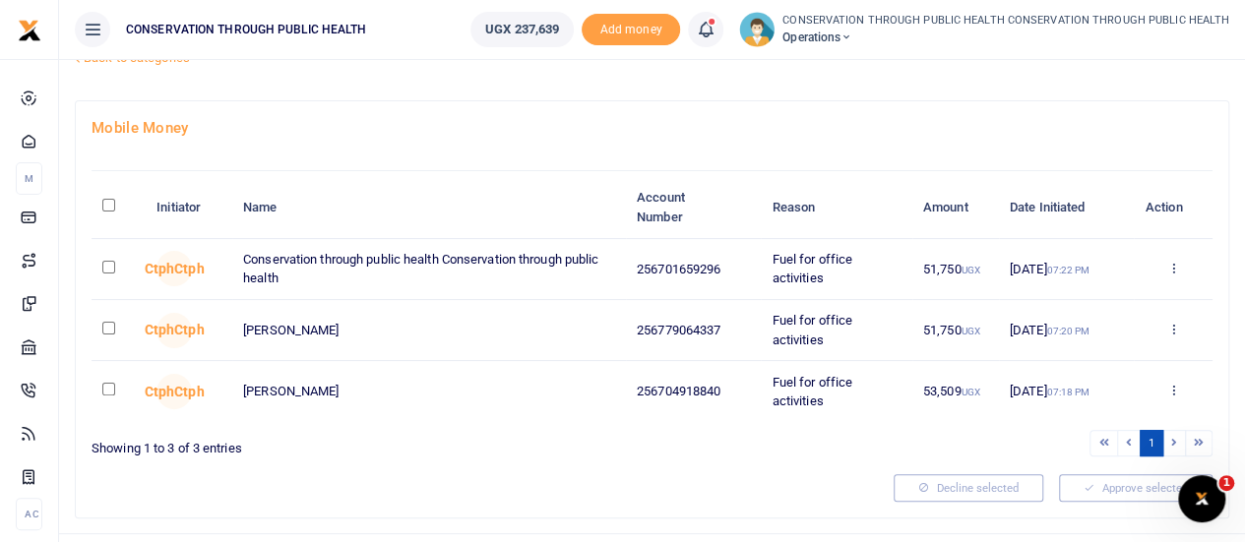
scroll to position [111, 0]
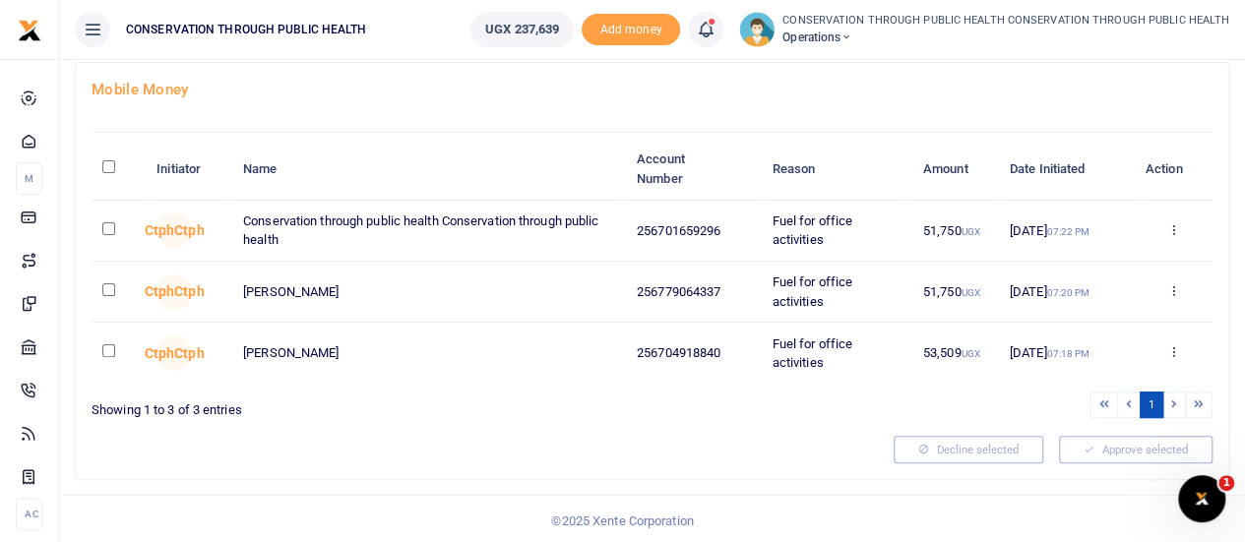
click at [106, 161] on input "\a \a : activate to sort column descending" at bounding box center [108, 166] width 13 height 13
checkbox input "true"
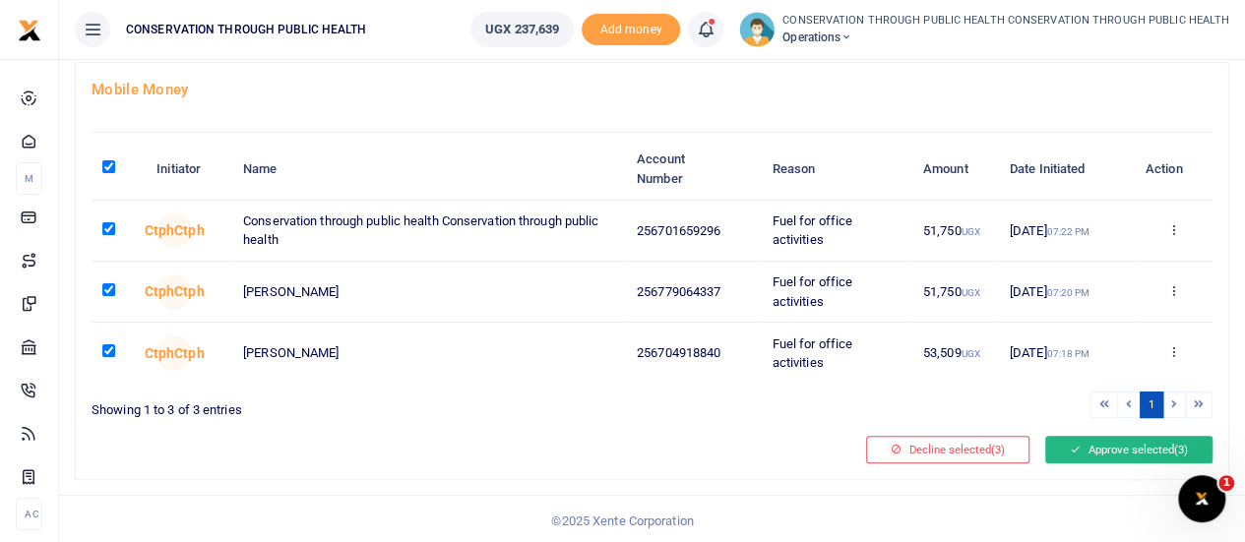
click at [1126, 445] on button "Approve selected (3)" at bounding box center [1129, 450] width 167 height 28
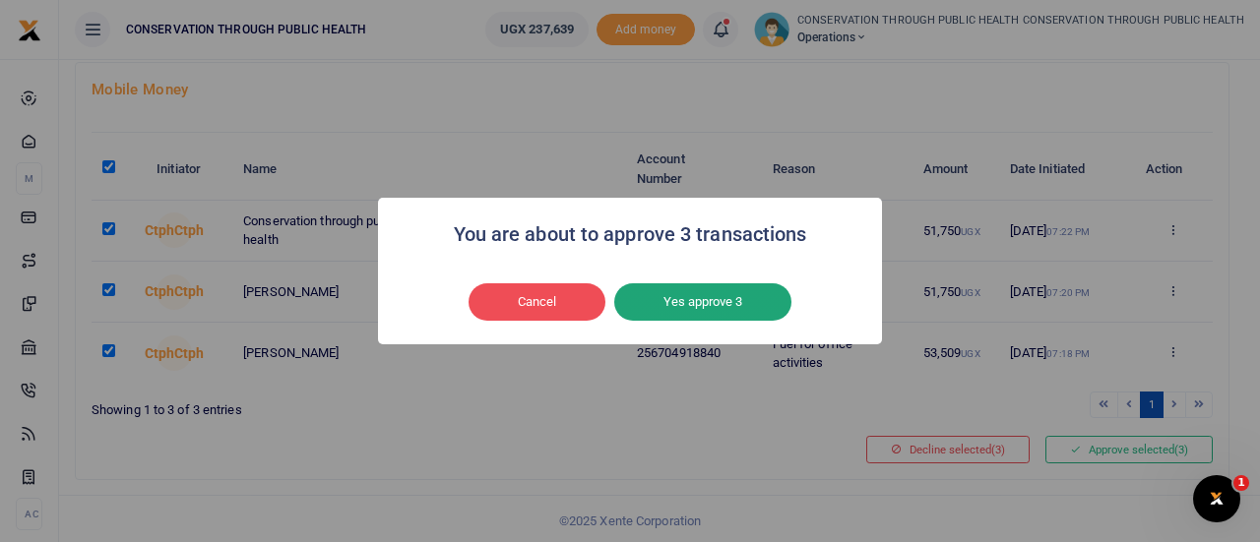
click at [731, 313] on button "Yes approve 3" at bounding box center [702, 302] width 177 height 37
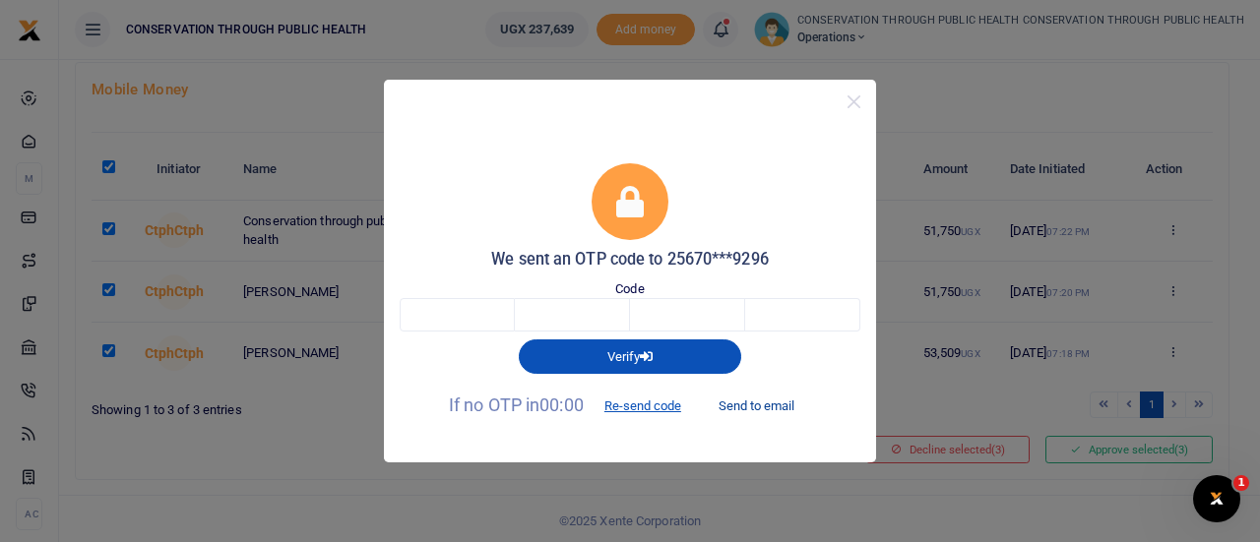
click at [777, 398] on button "Send to email" at bounding box center [756, 406] width 109 height 33
click at [459, 308] on input "text" at bounding box center [457, 314] width 115 height 33
type input "4"
type input "5"
type input "2"
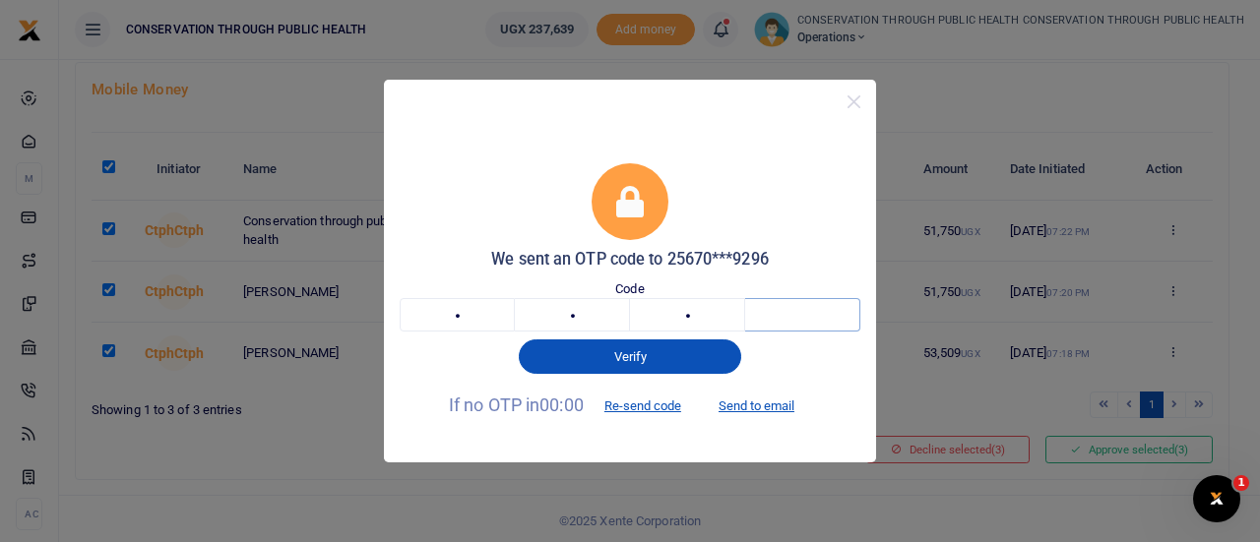
type input "9"
